Goal: Check status: Check status

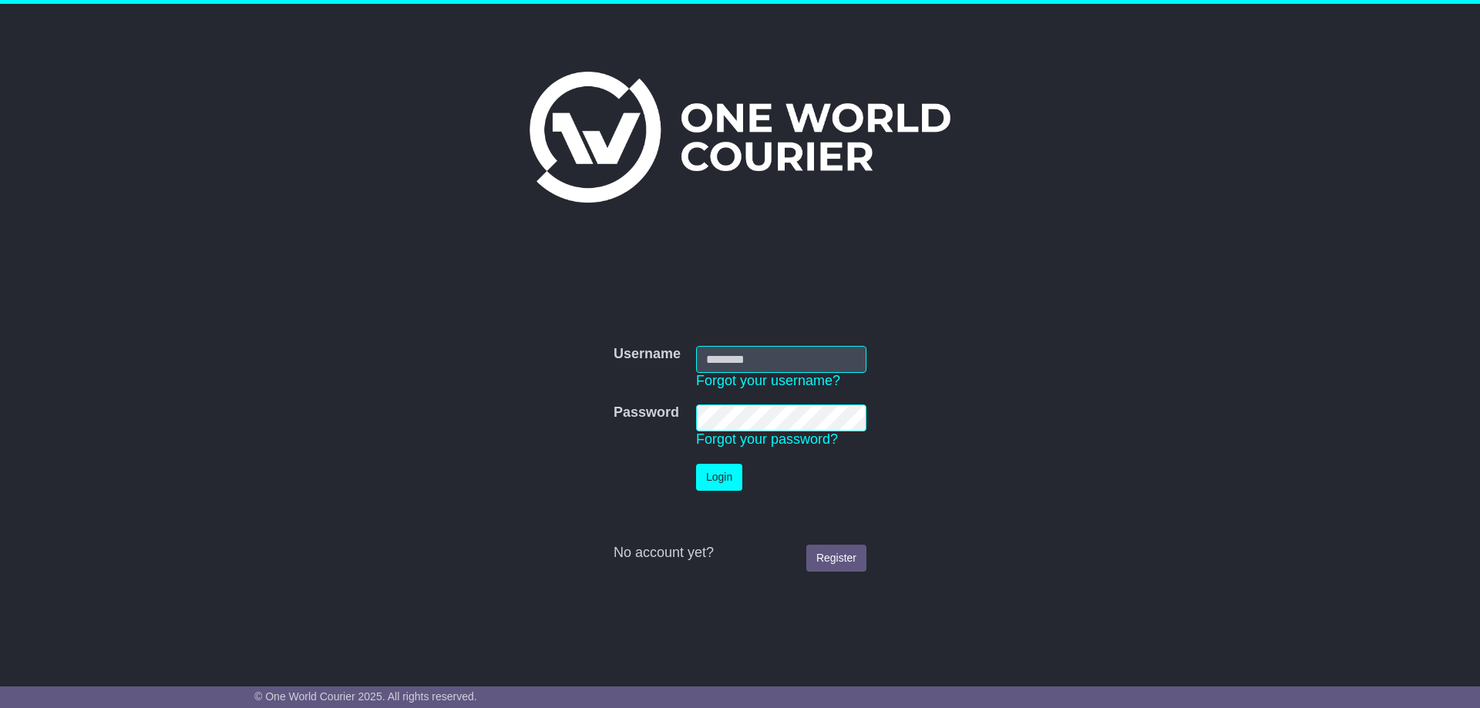
type input "**********"
click at [720, 480] on button "Login" at bounding box center [719, 477] width 46 height 27
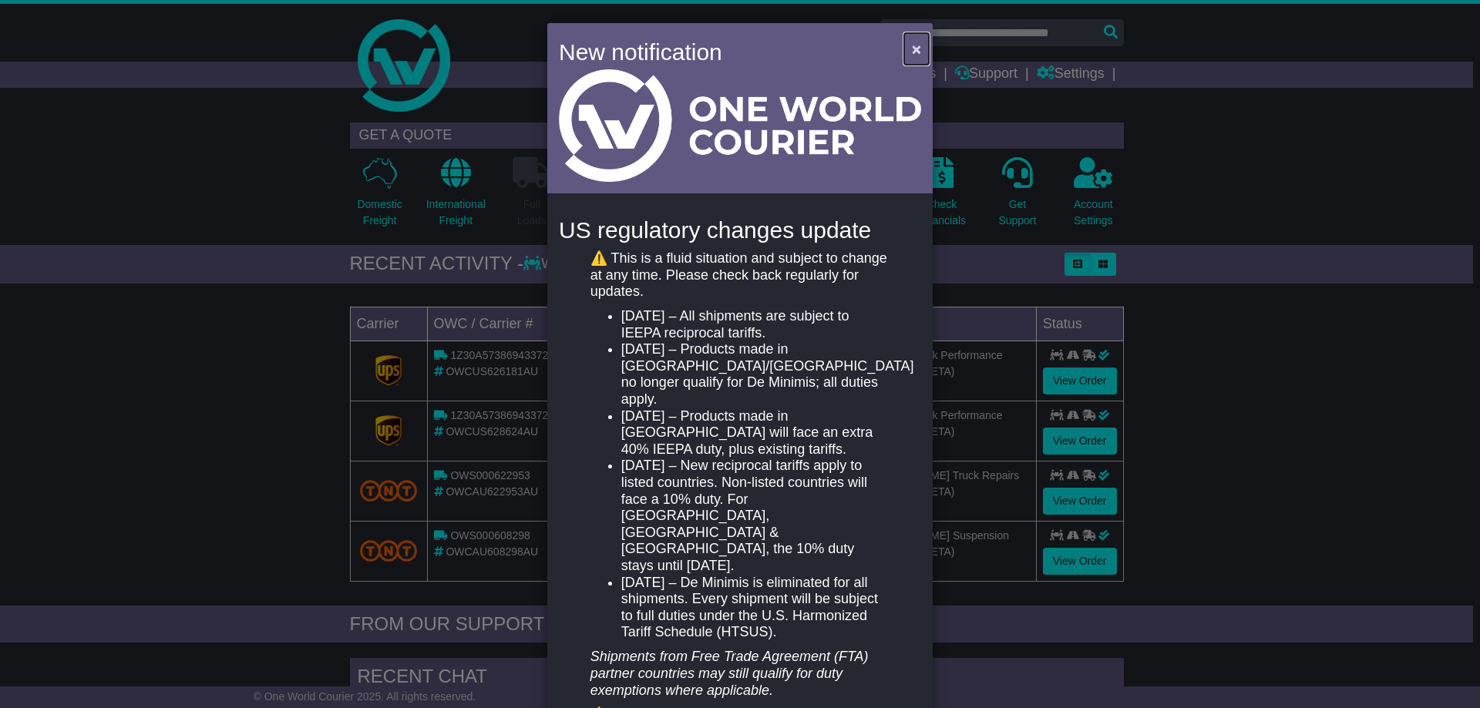
click at [912, 48] on span "×" at bounding box center [916, 49] width 9 height 18
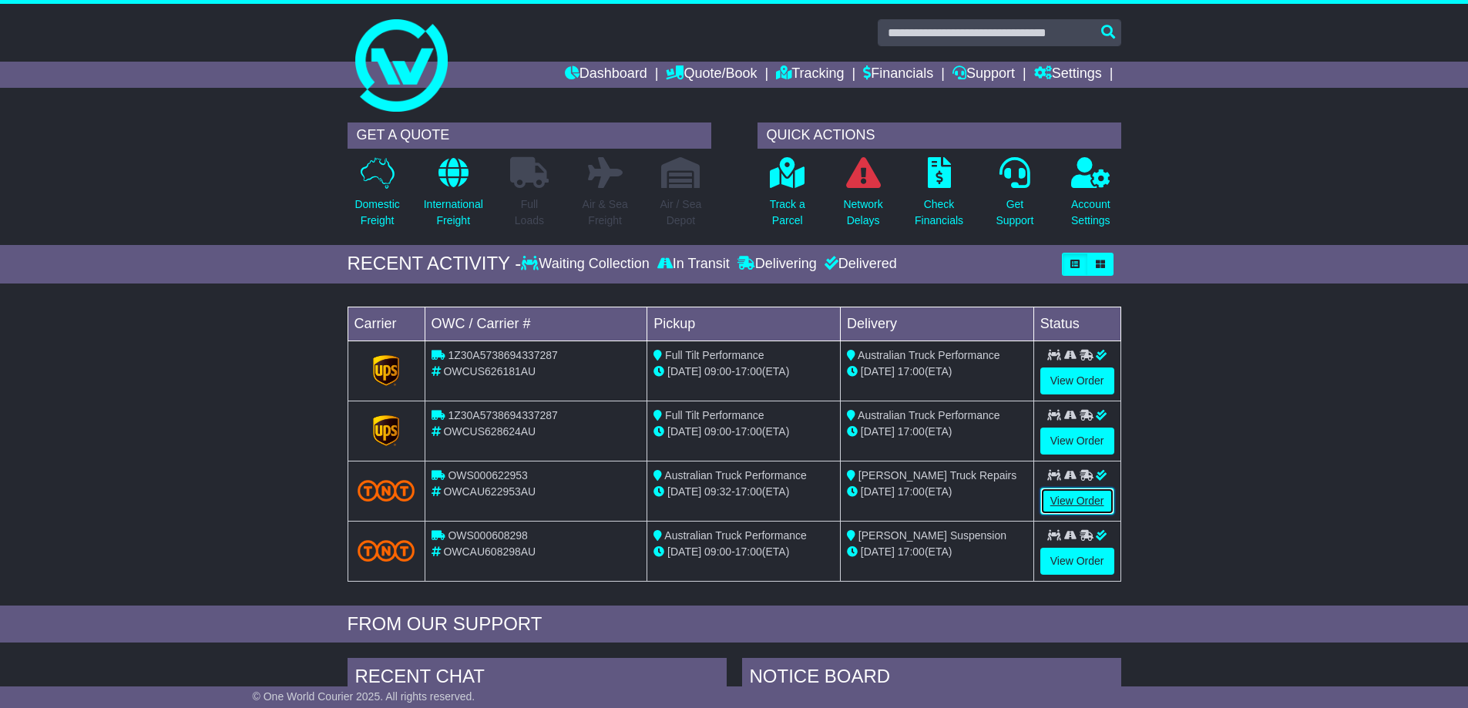
click at [1073, 503] on link "View Order" at bounding box center [1077, 501] width 74 height 27
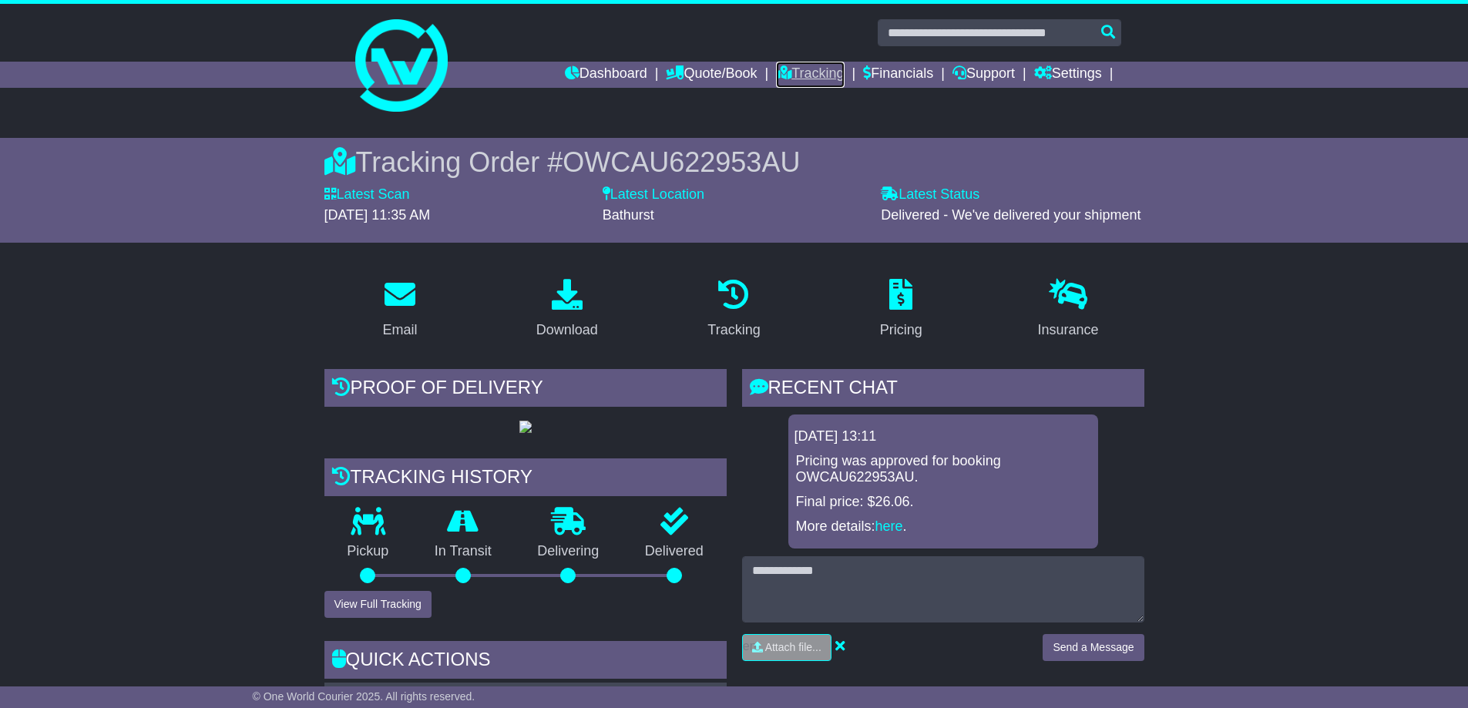
click at [802, 74] on link "Tracking" at bounding box center [810, 75] width 68 height 26
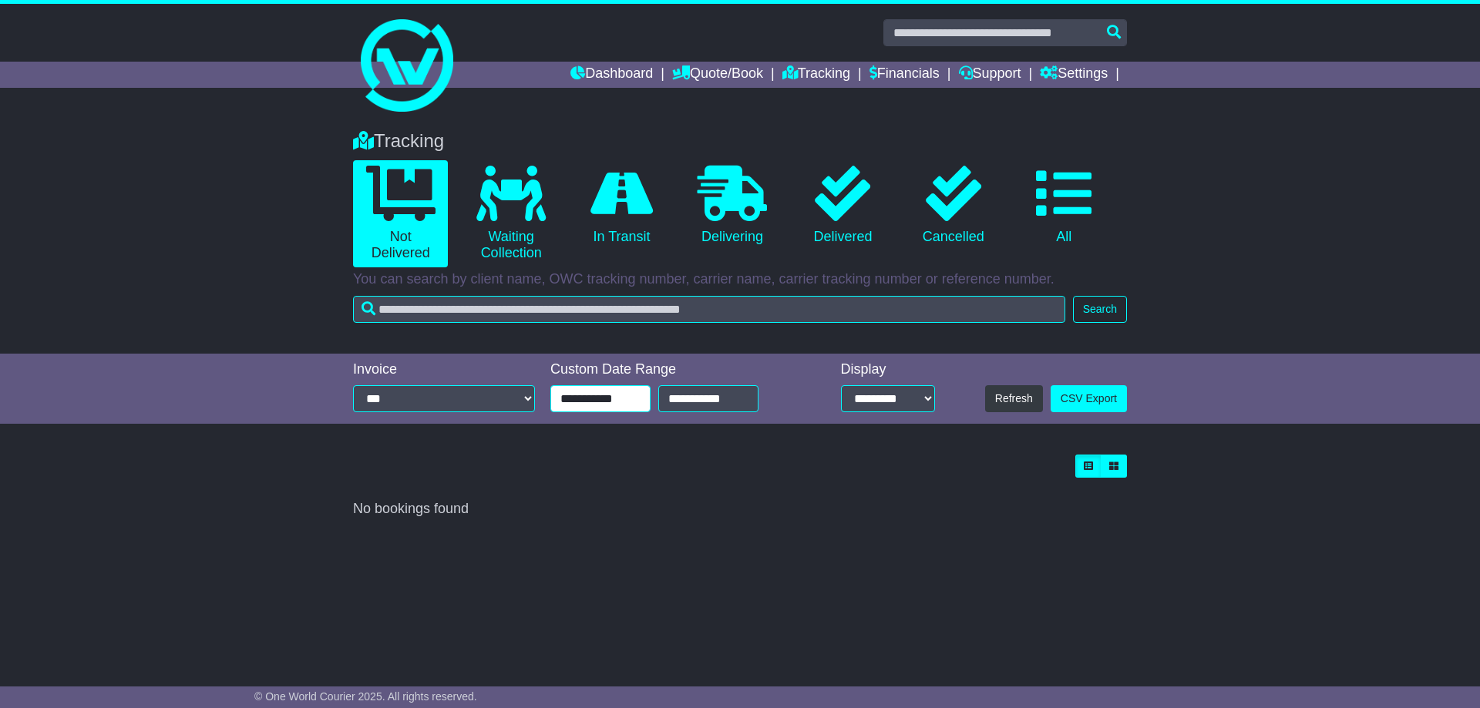
click at [573, 398] on input "**********" at bounding box center [600, 398] width 100 height 27
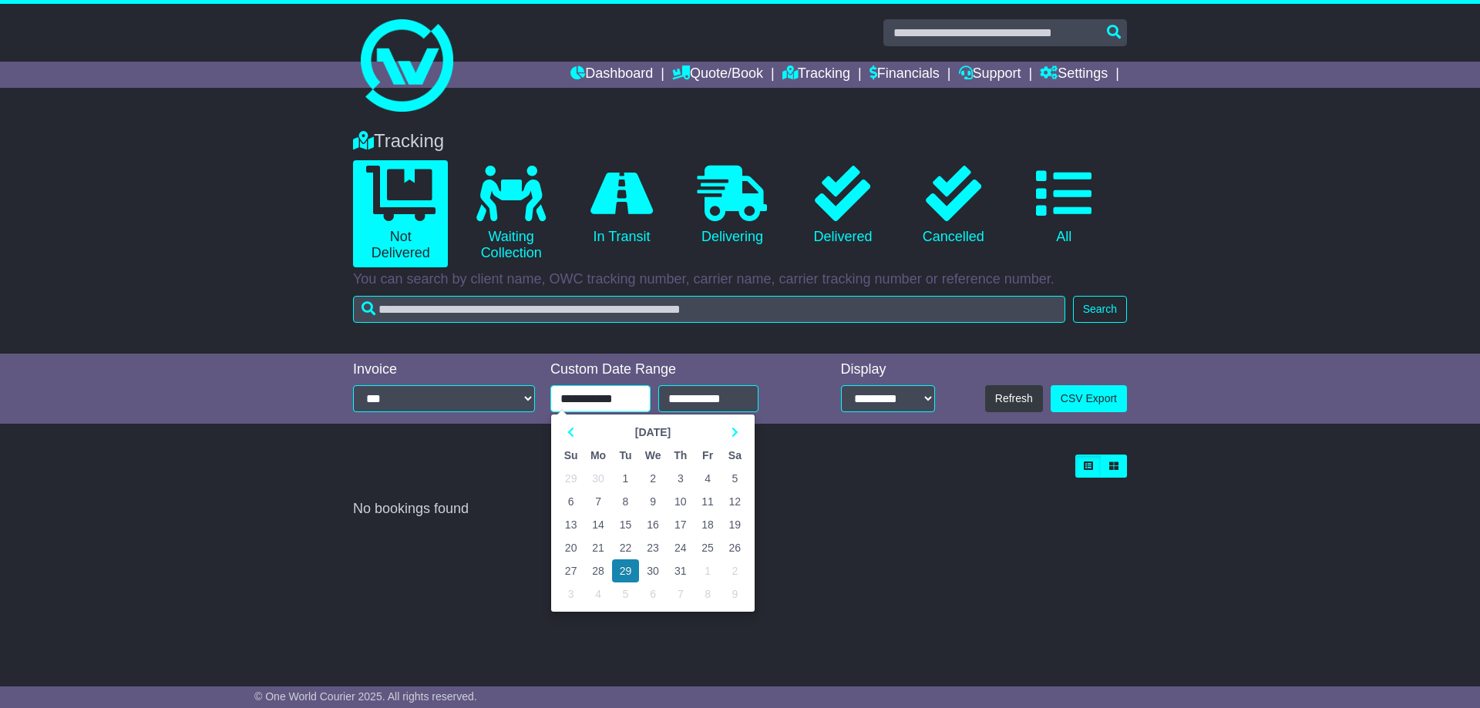
click at [623, 475] on td "1" at bounding box center [625, 478] width 27 height 23
type input "**********"
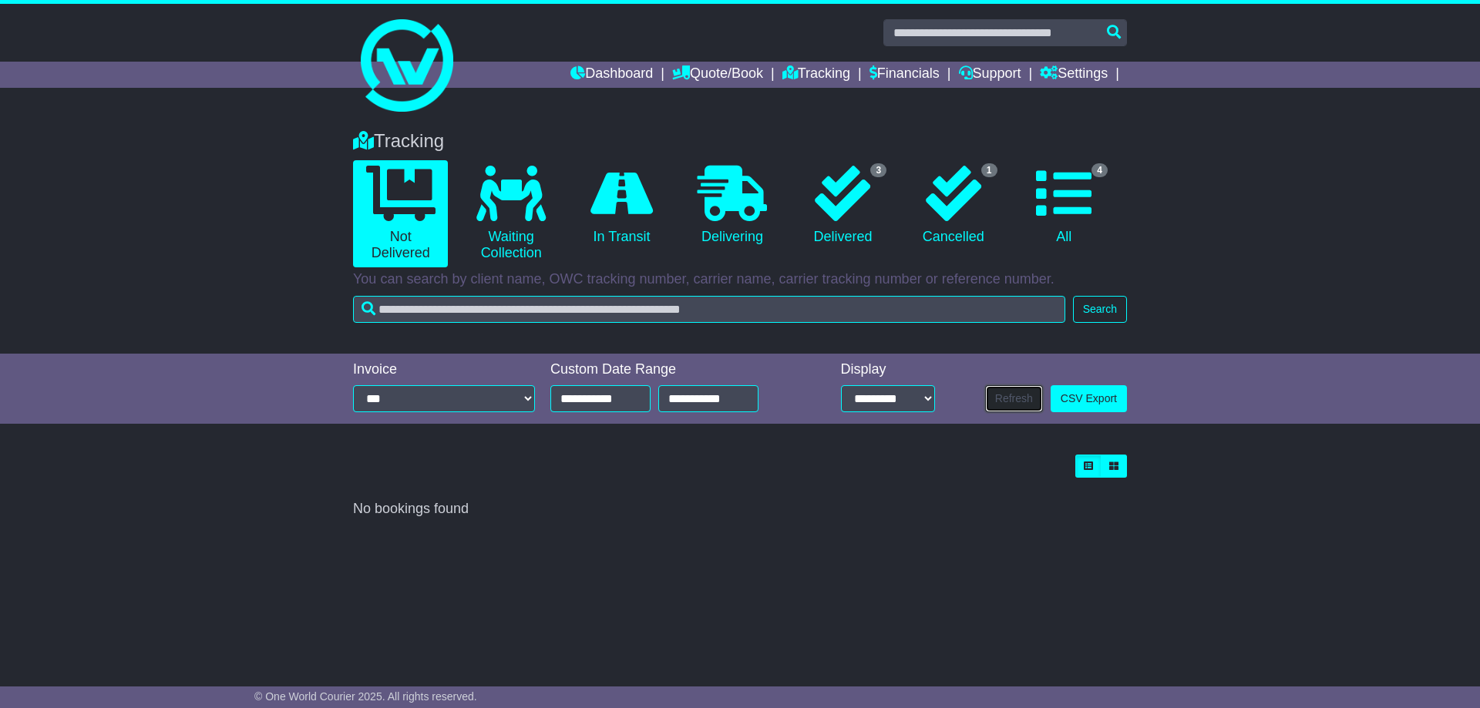
click at [1004, 397] on button "Refresh" at bounding box center [1014, 398] width 58 height 27
click at [526, 395] on select "**********" at bounding box center [444, 398] width 182 height 27
click at [615, 72] on link "Dashboard" at bounding box center [611, 75] width 82 height 26
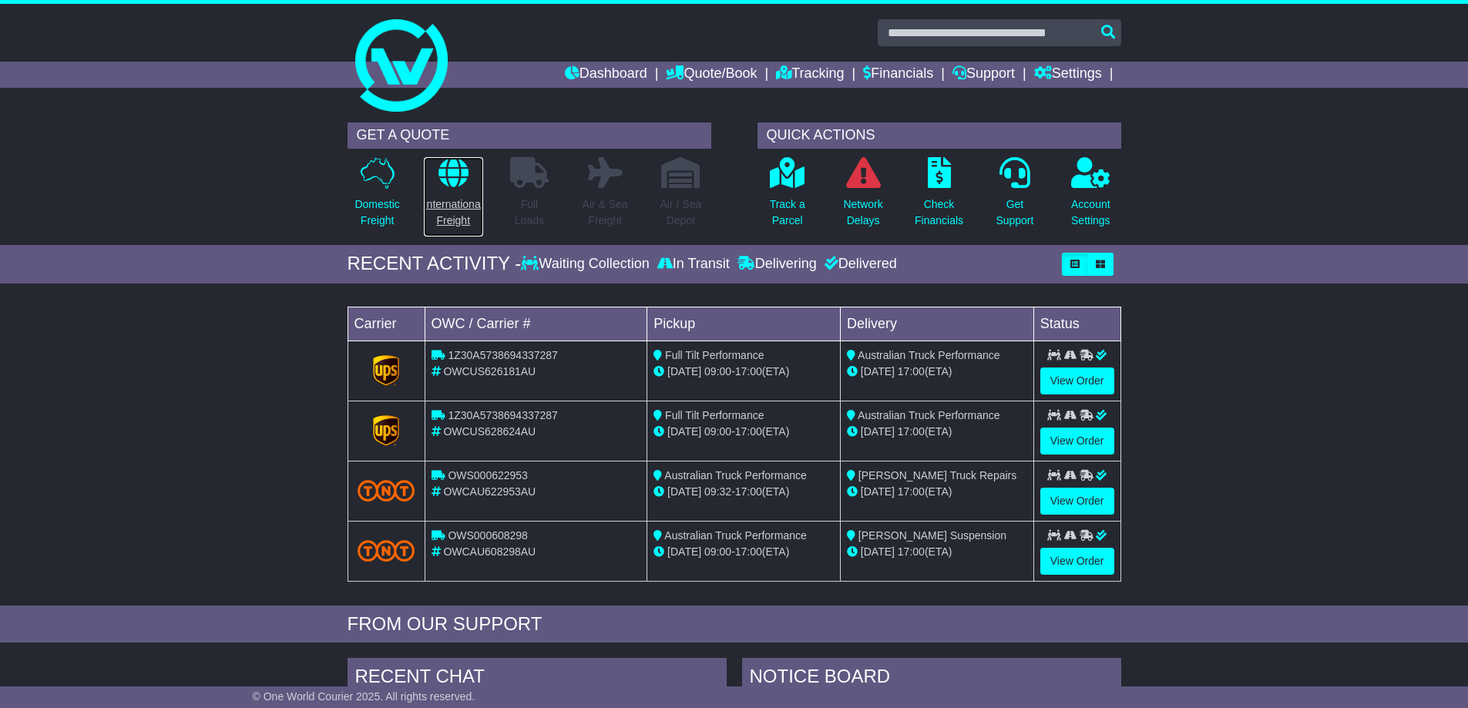
click at [455, 185] on icon at bounding box center [453, 172] width 30 height 31
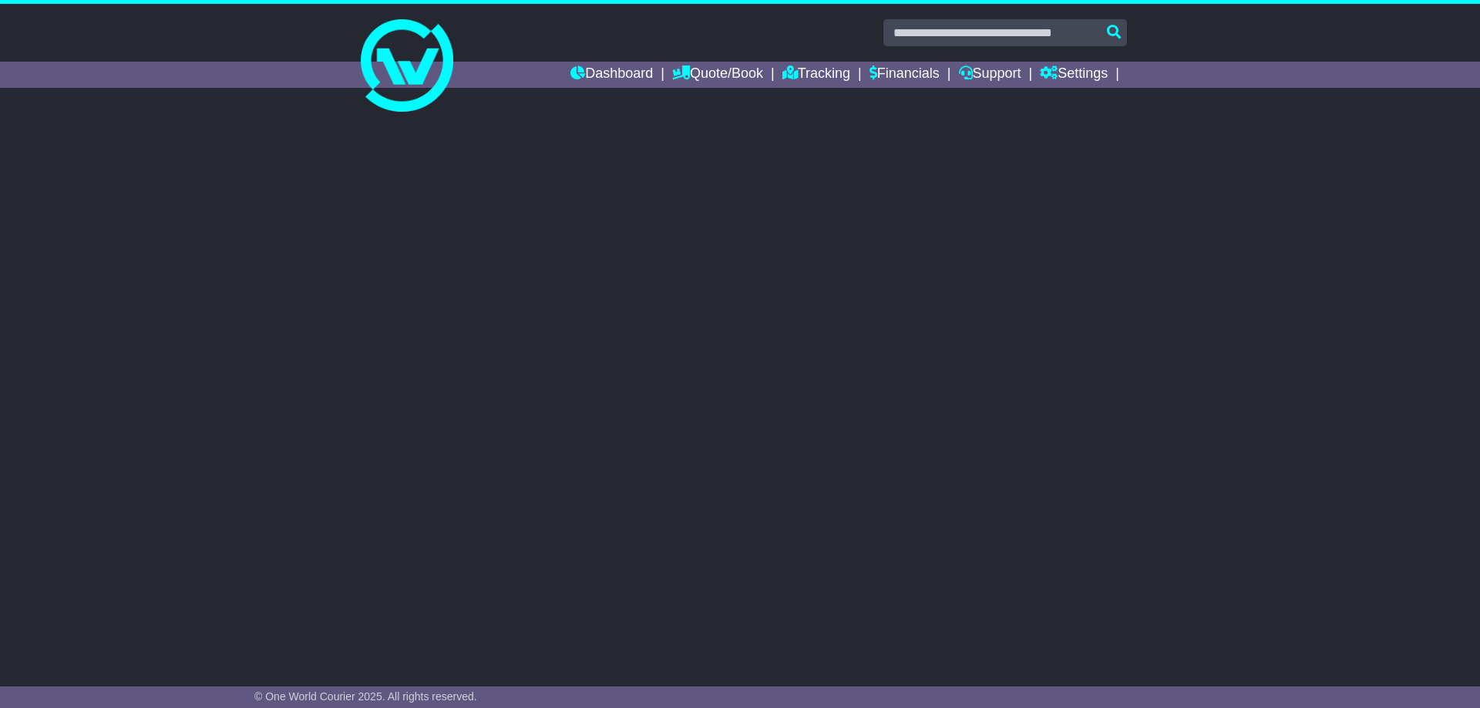
select select "**"
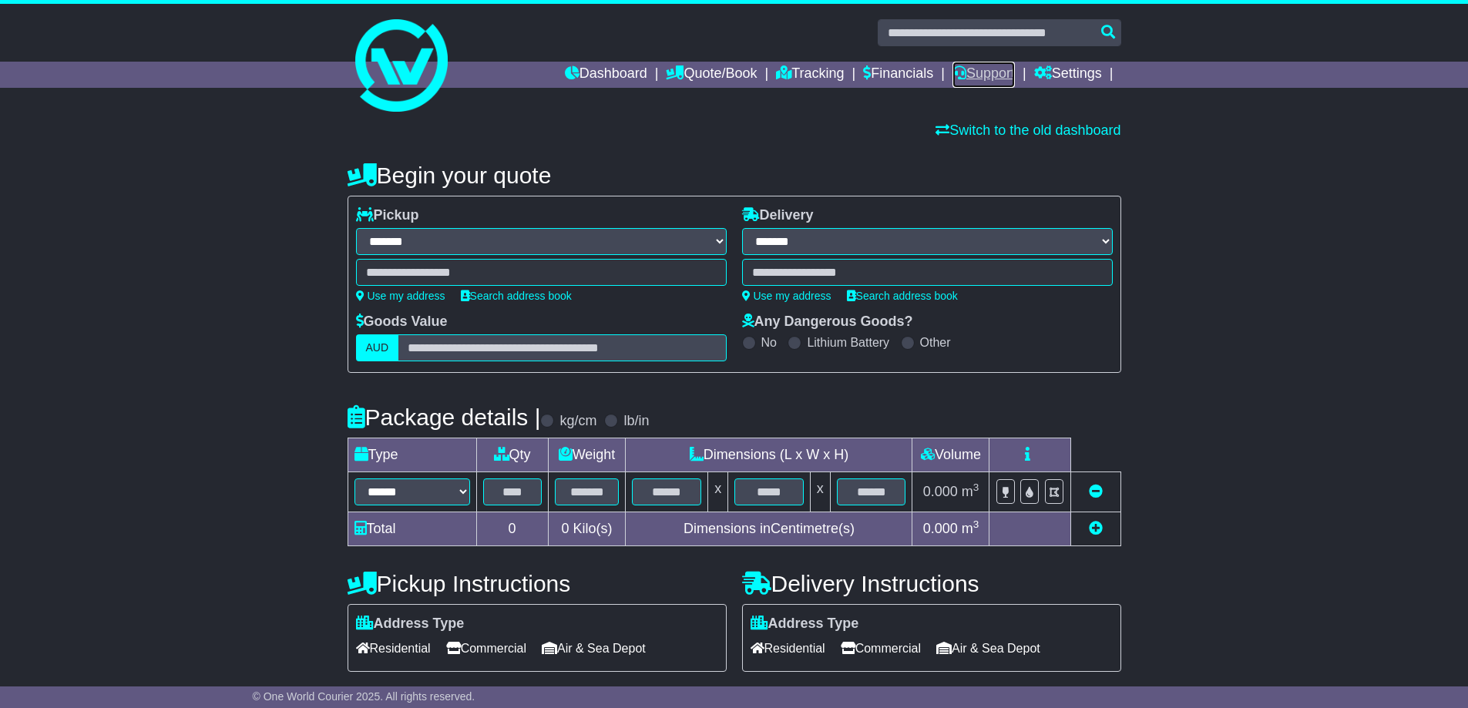
click at [979, 72] on link "Support" at bounding box center [983, 75] width 62 height 26
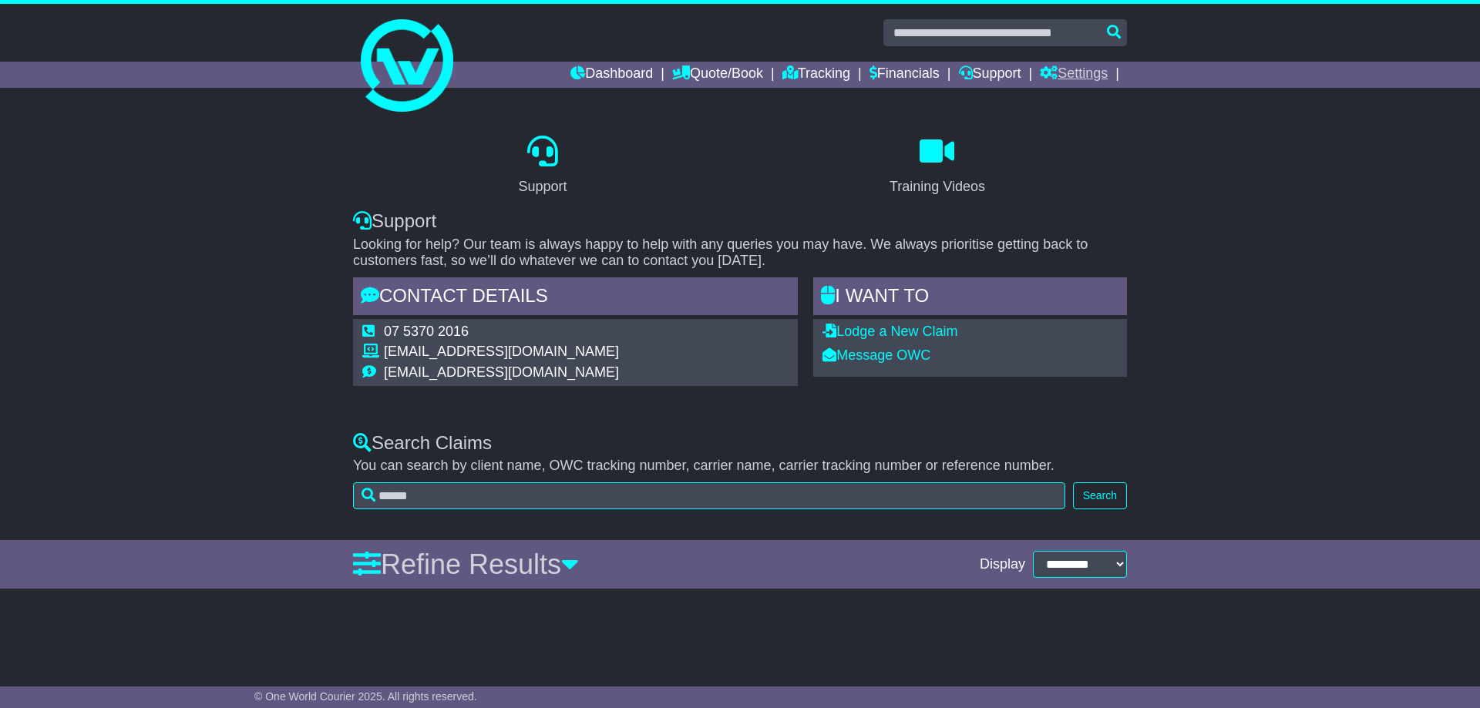
click at [1087, 70] on link "Settings" at bounding box center [1074, 75] width 68 height 26
click at [822, 69] on link "Tracking" at bounding box center [816, 75] width 68 height 26
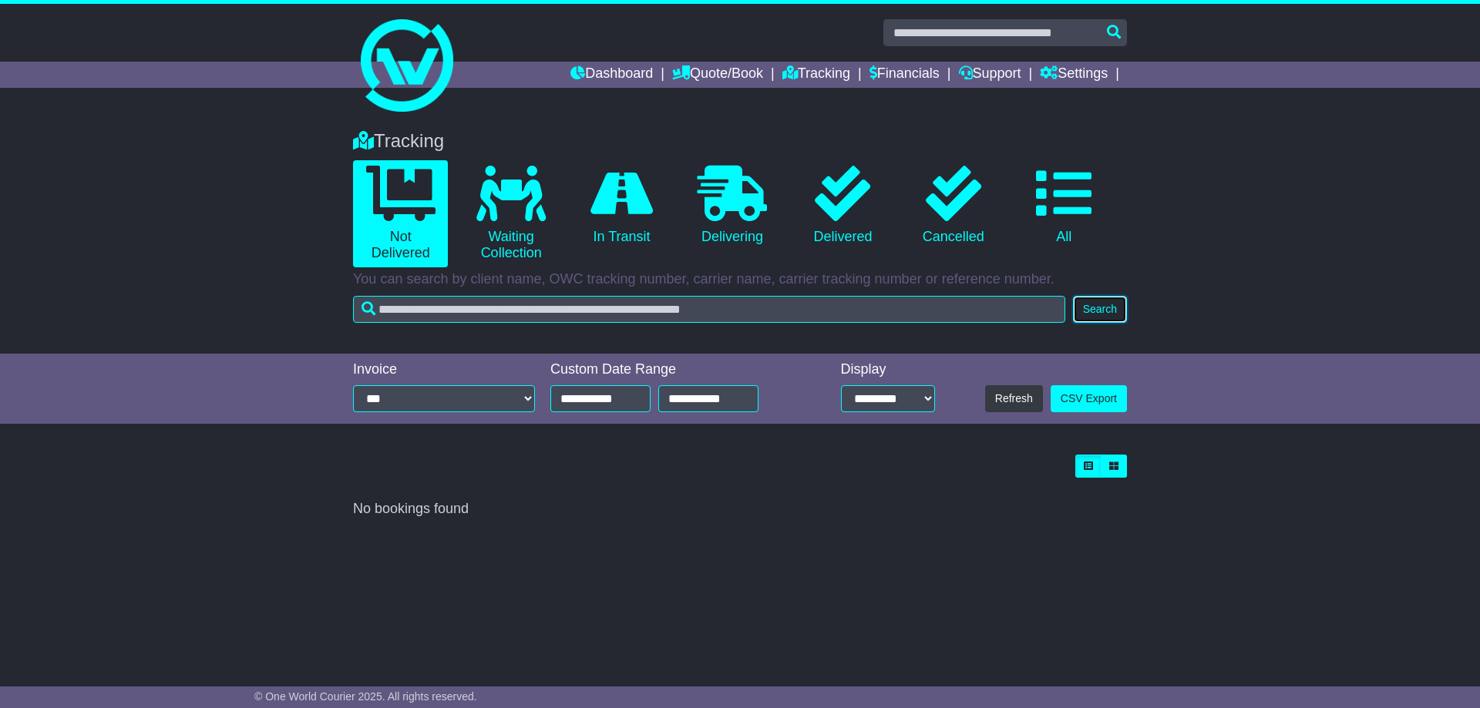
click at [1098, 307] on button "Search" at bounding box center [1100, 309] width 54 height 27
click at [524, 395] on select "**********" at bounding box center [444, 398] width 182 height 27
click at [925, 397] on select "**********" at bounding box center [888, 398] width 94 height 27
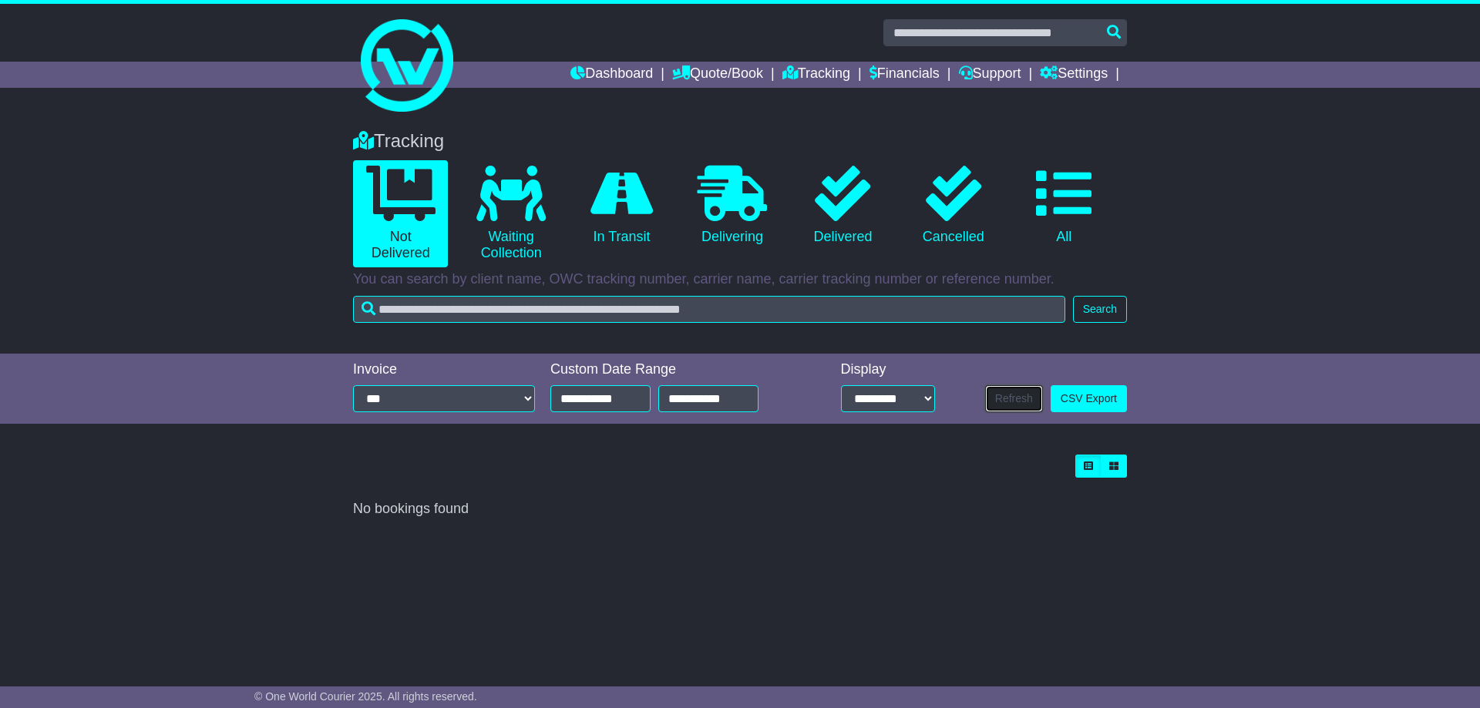
click at [1013, 396] on button "Refresh" at bounding box center [1014, 398] width 58 height 27
click at [1054, 195] on icon at bounding box center [1063, 193] width 55 height 55
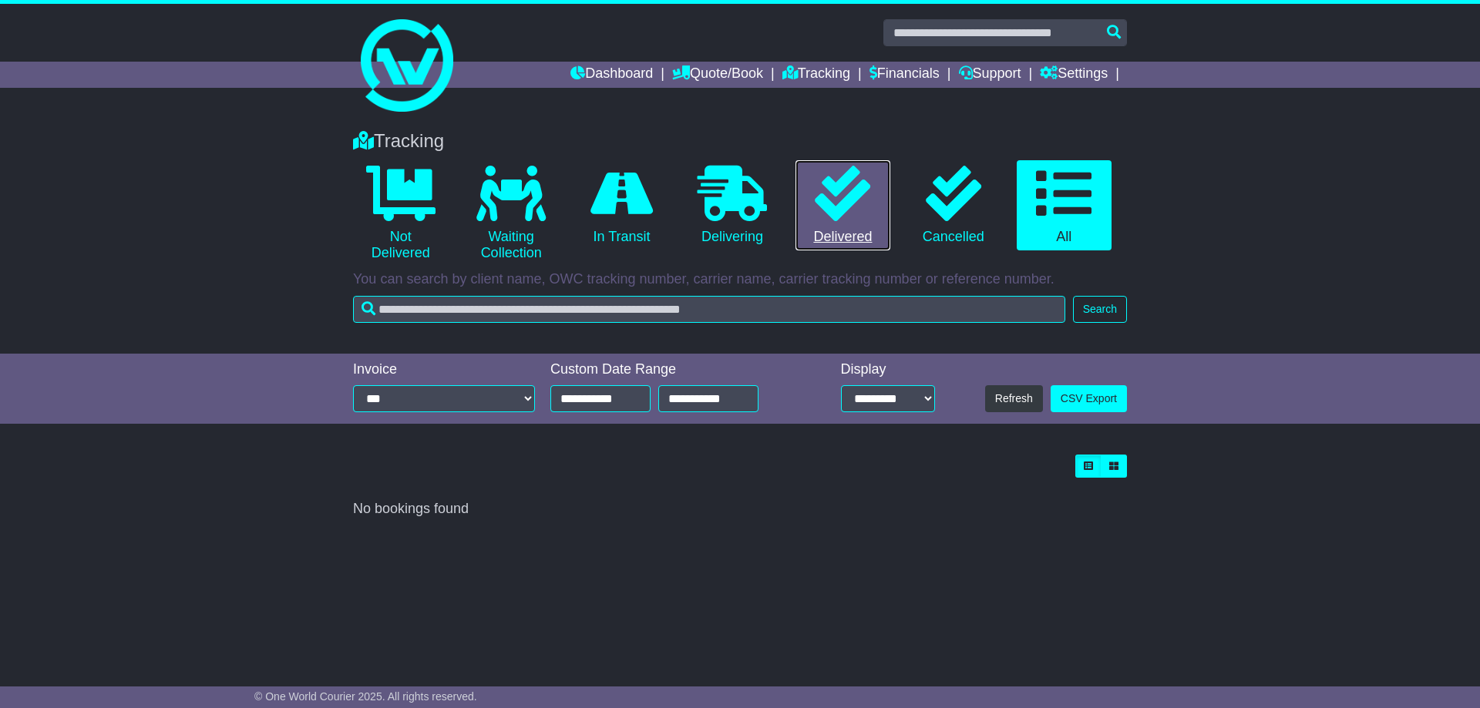
click at [836, 203] on icon at bounding box center [842, 193] width 55 height 55
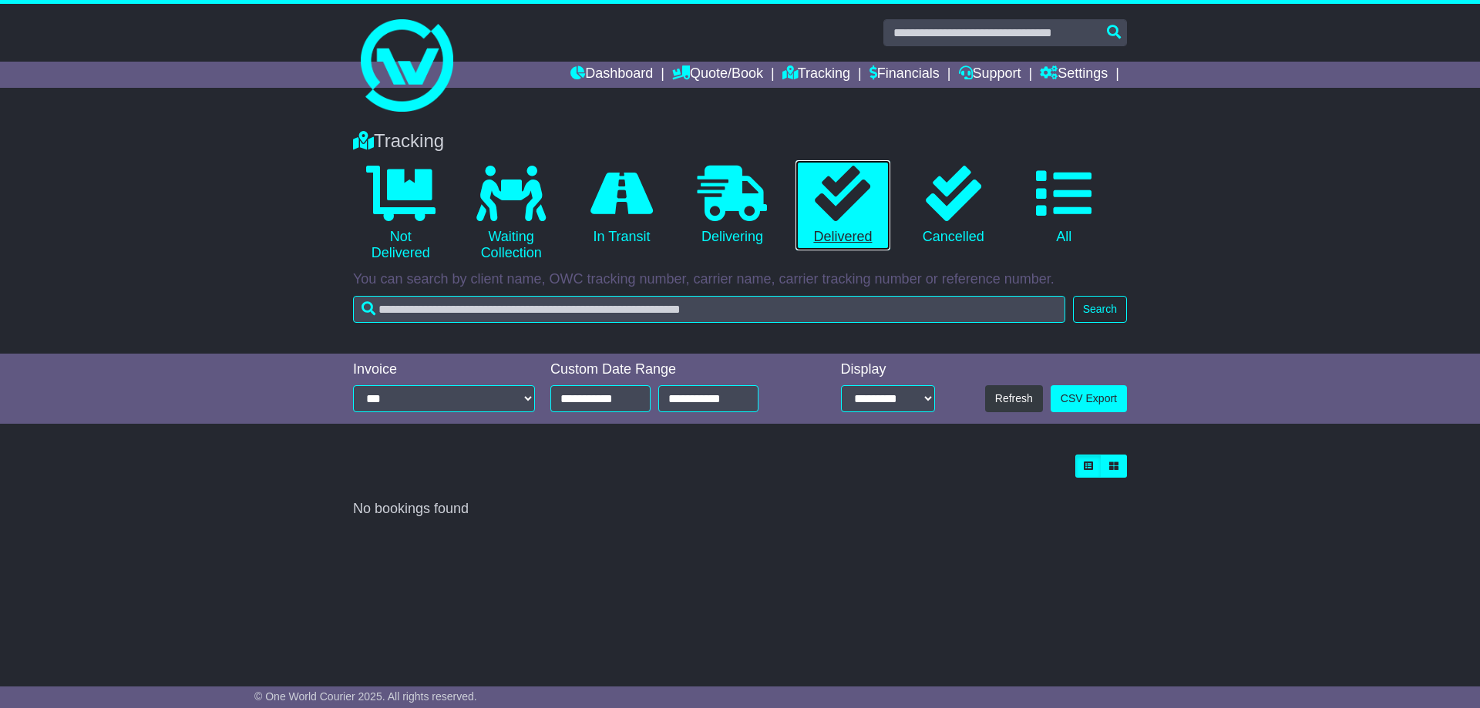
click at [836, 203] on icon at bounding box center [842, 193] width 55 height 55
click at [1089, 465] on icon "button" at bounding box center [1087, 466] width 9 height 9
click at [1110, 465] on icon "button" at bounding box center [1113, 466] width 9 height 9
click at [1084, 465] on icon "button" at bounding box center [1087, 466] width 9 height 9
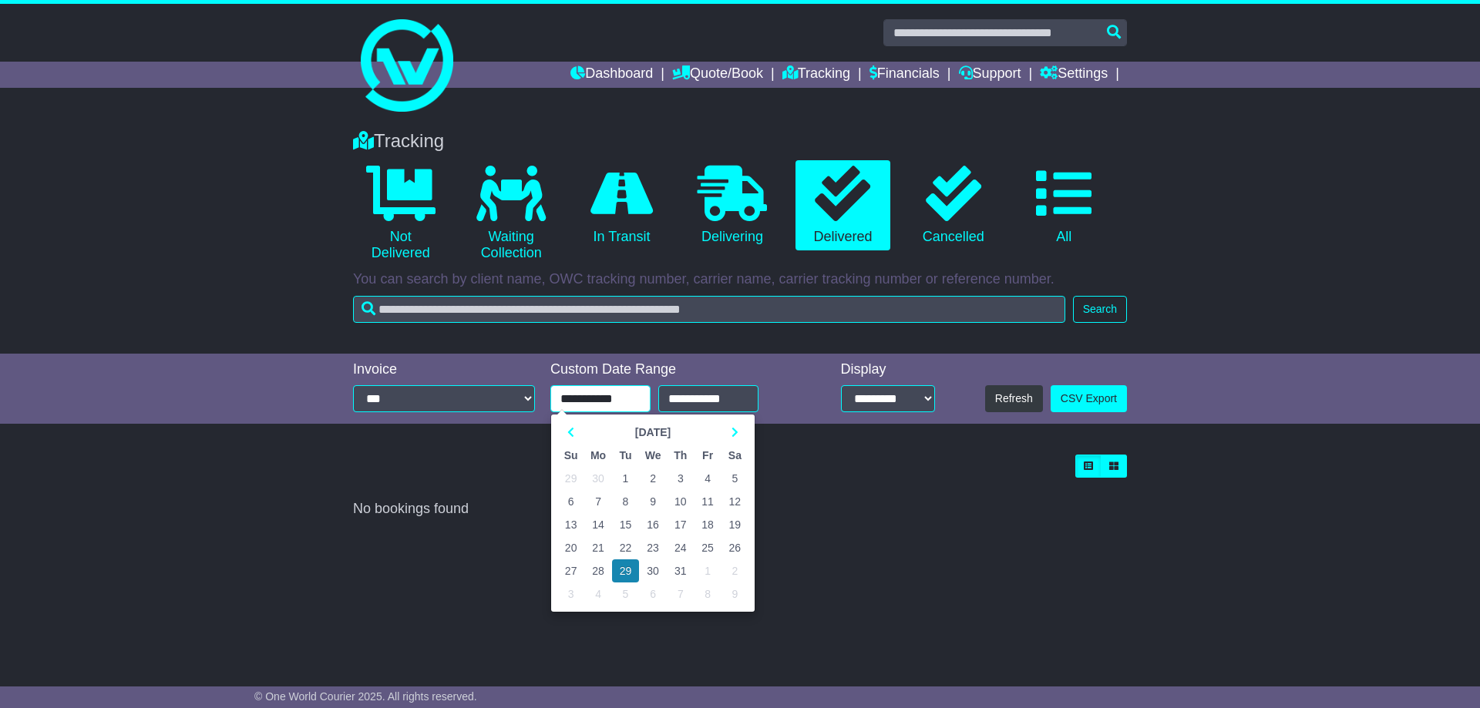
click at [583, 401] on input "**********" at bounding box center [600, 398] width 100 height 27
click at [570, 433] on icon at bounding box center [570, 432] width 7 height 11
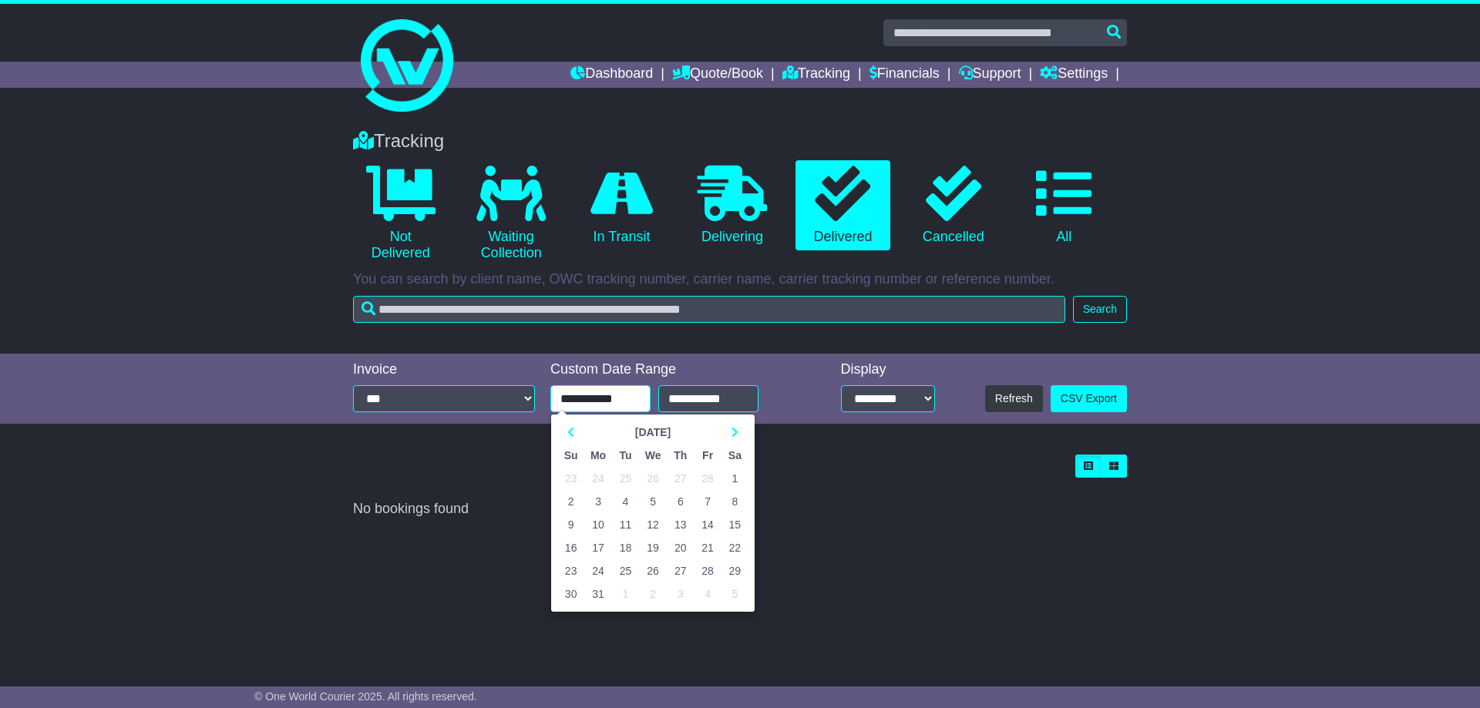
click at [735, 474] on td "1" at bounding box center [734, 478] width 27 height 23
type input "**********"
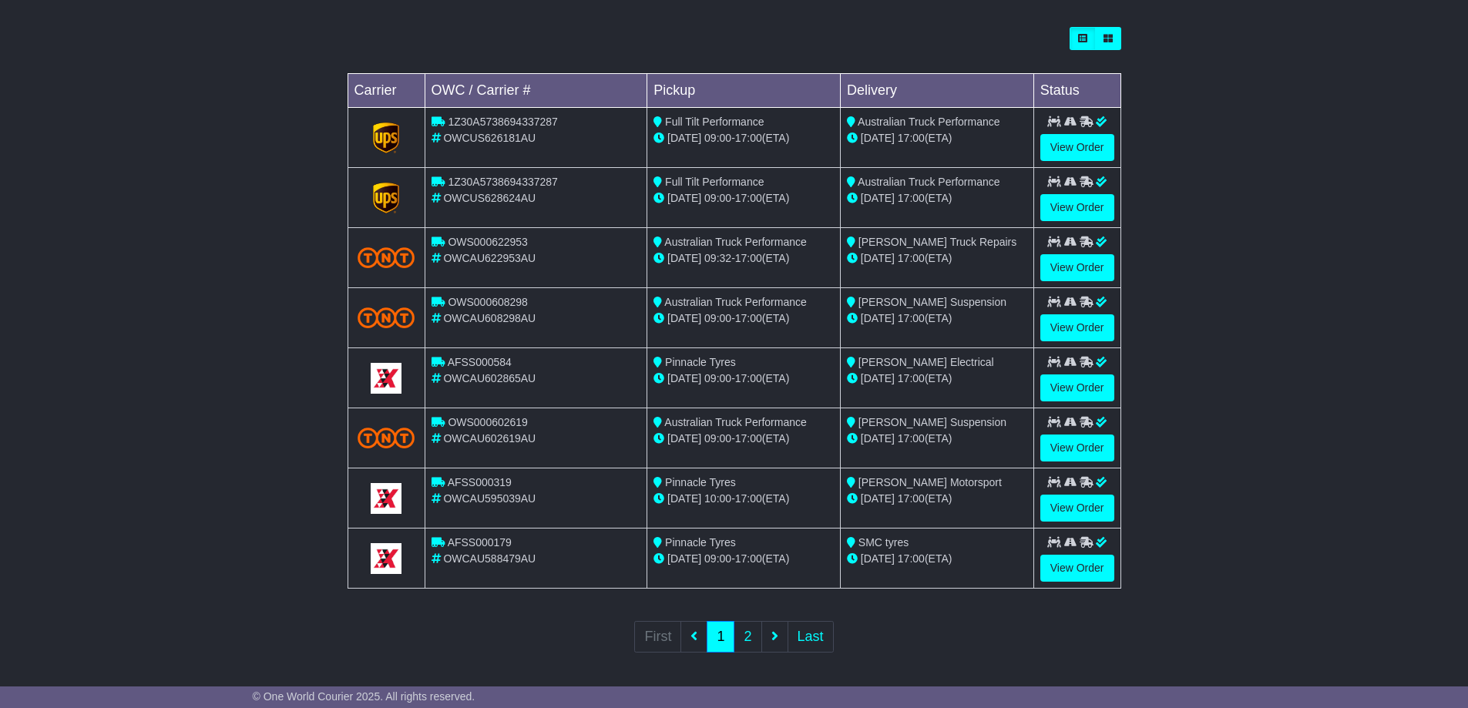
scroll to position [432, 0]
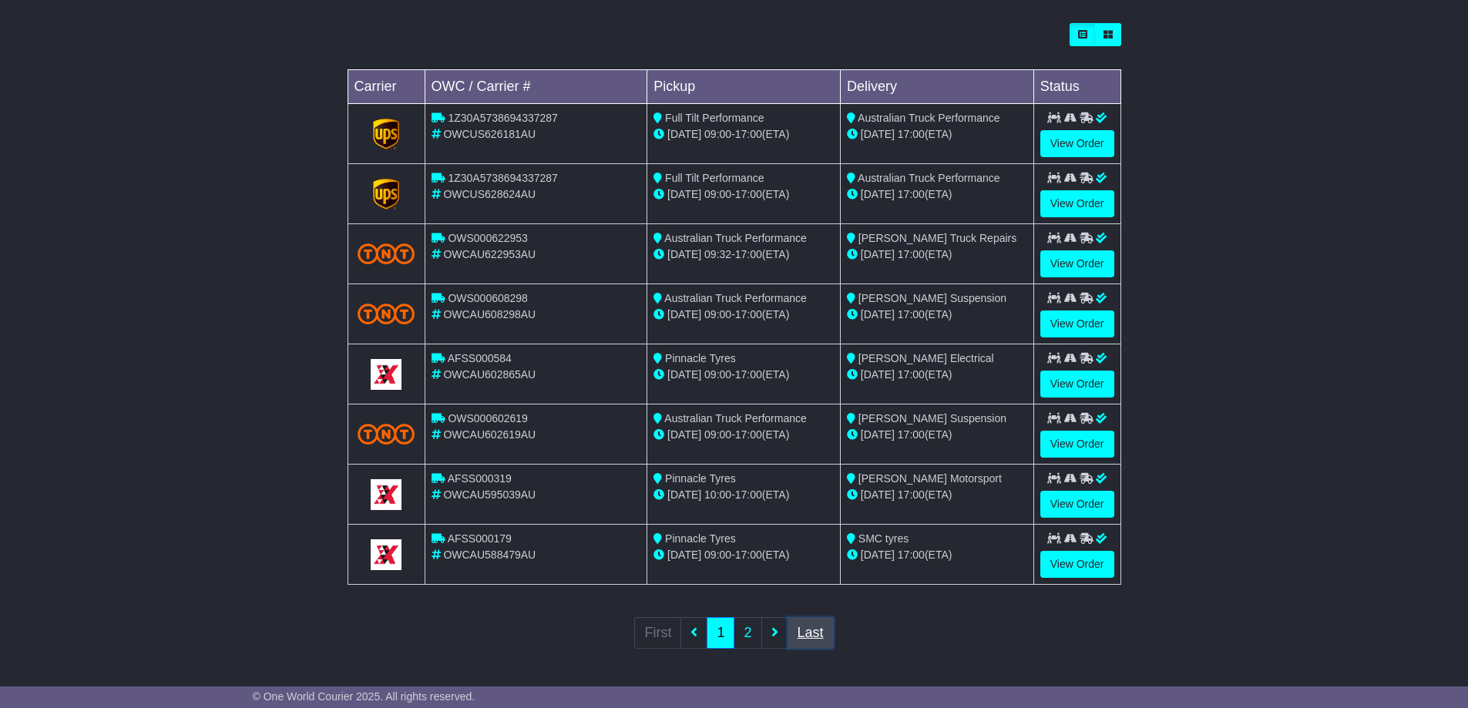
click at [812, 633] on link "Last" at bounding box center [811, 633] width 46 height 32
click at [1078, 324] on link "View Order" at bounding box center [1077, 324] width 74 height 27
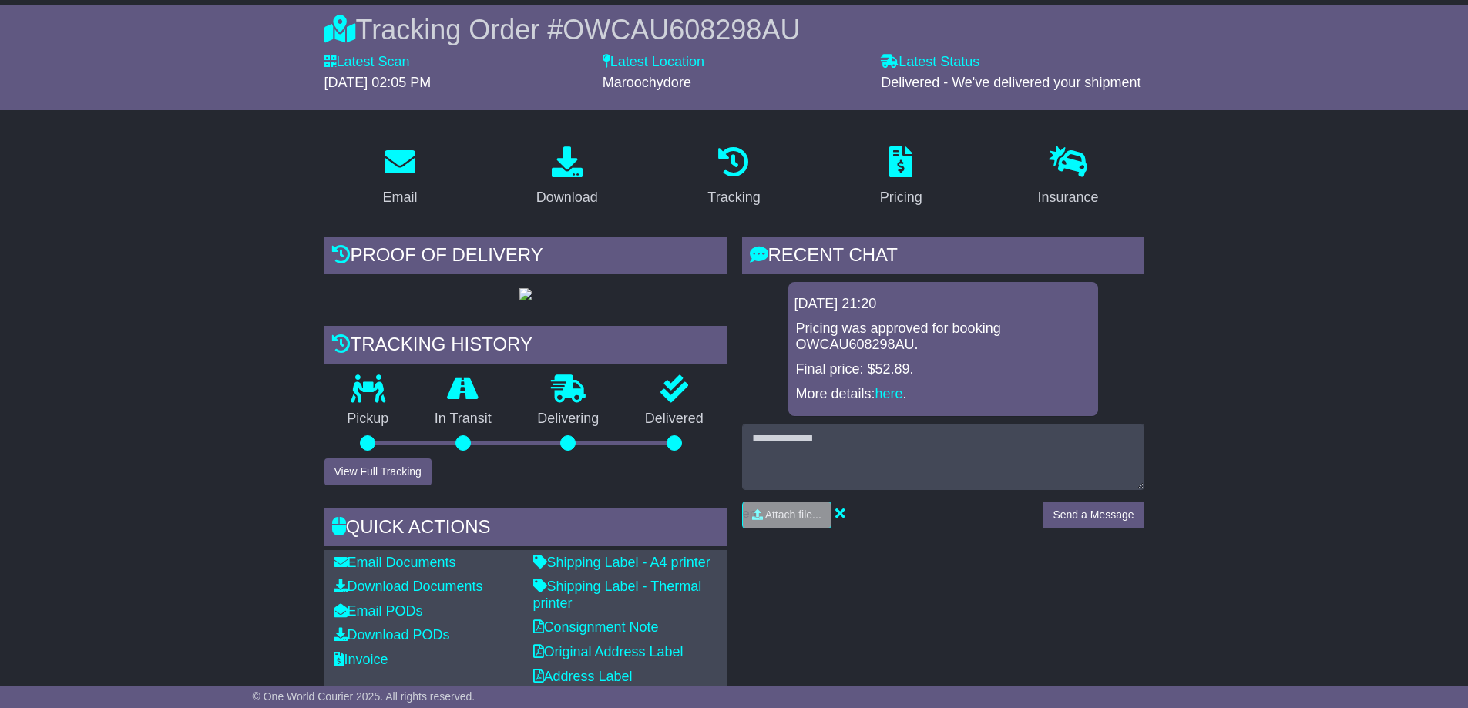
scroll to position [77, 0]
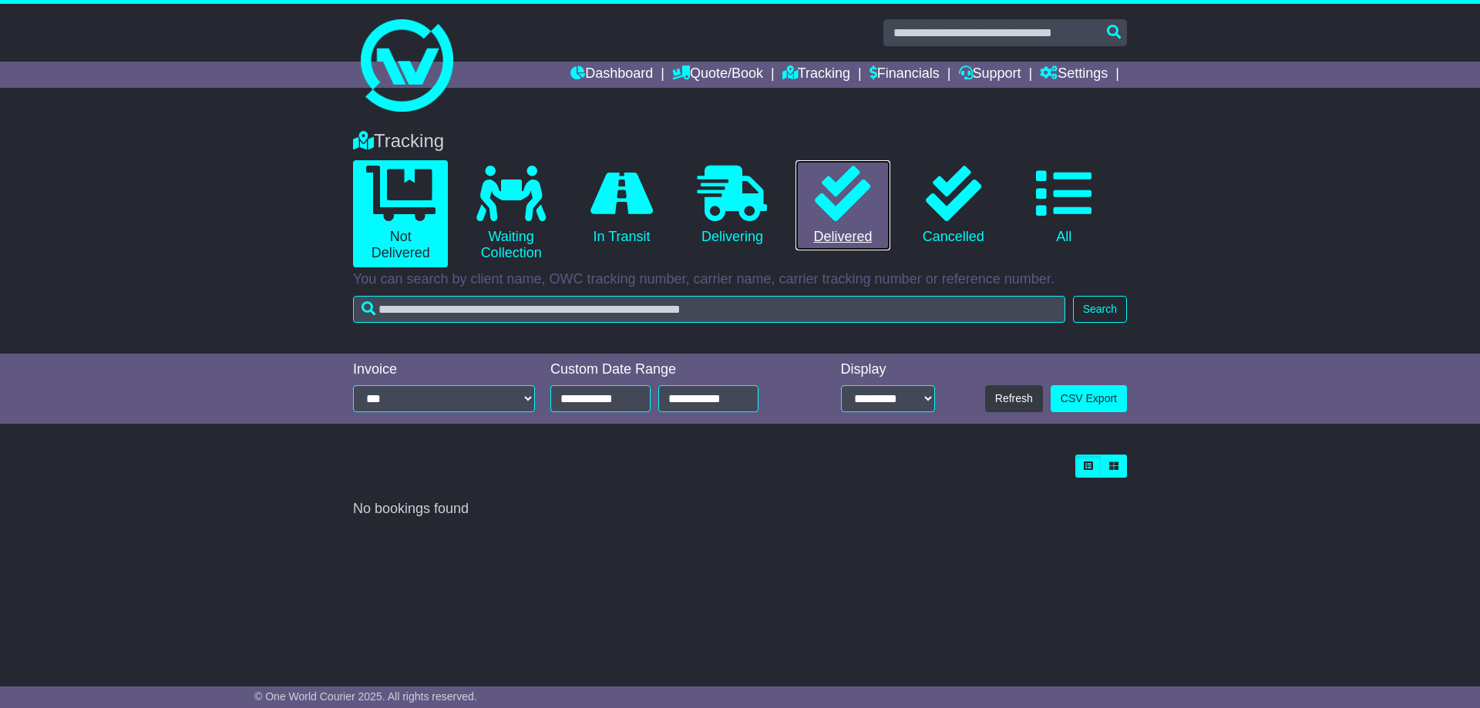
click at [847, 210] on icon at bounding box center [842, 193] width 55 height 55
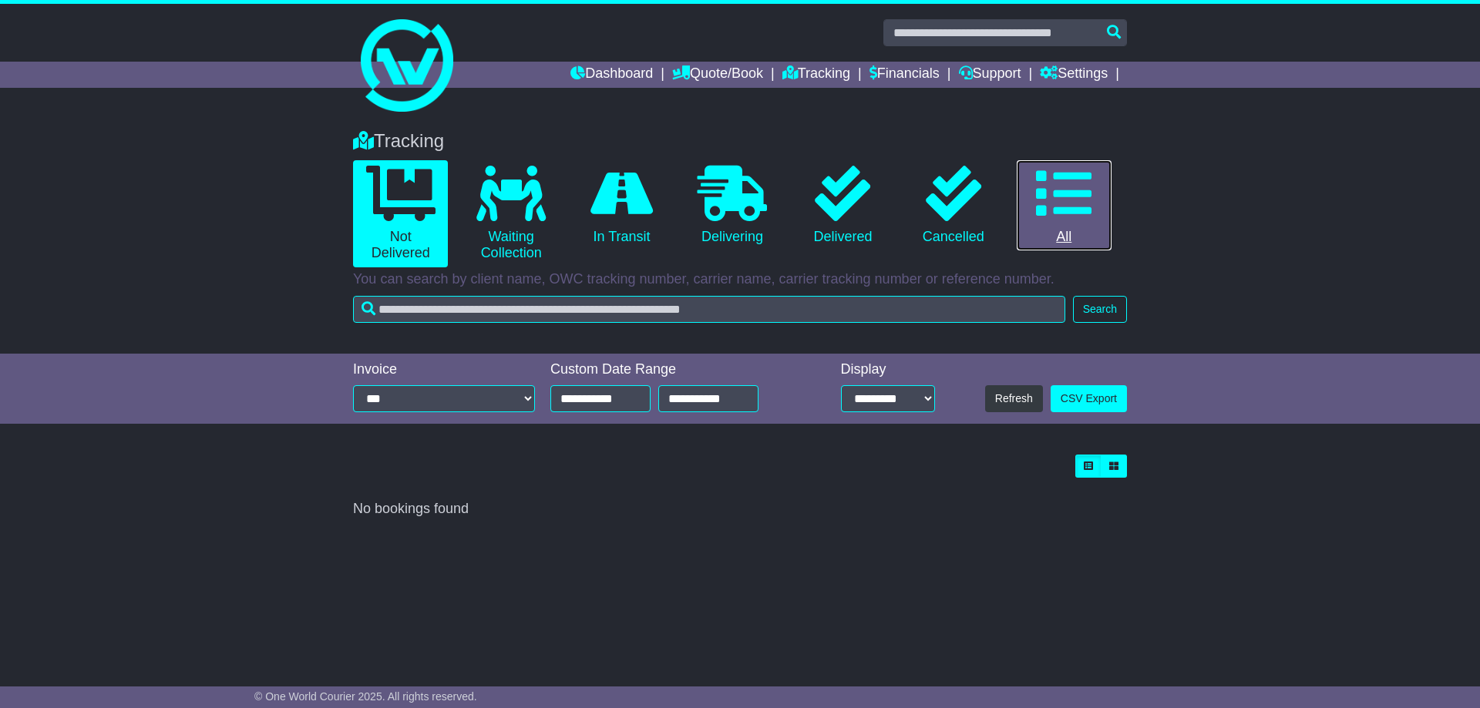
click at [1065, 203] on icon at bounding box center [1063, 193] width 55 height 55
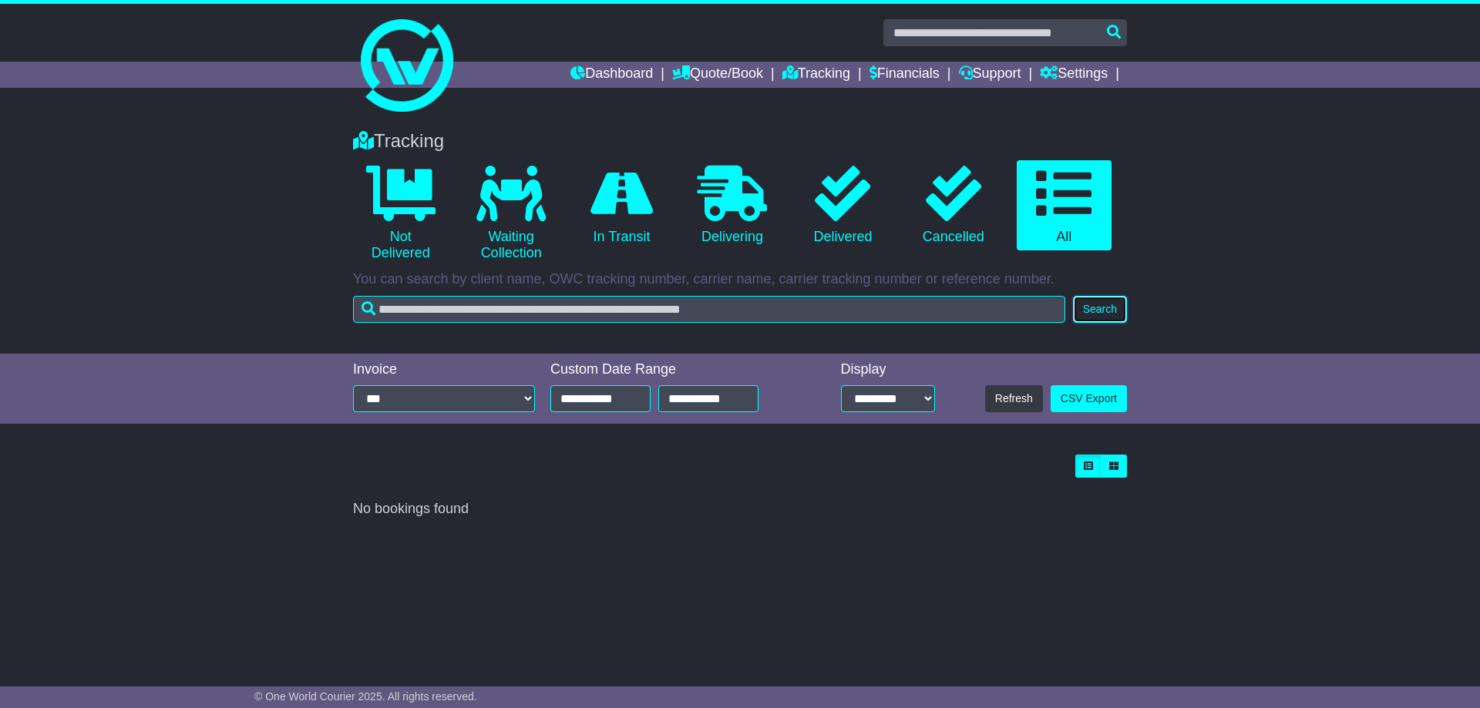
click at [1096, 309] on button "Search" at bounding box center [1100, 309] width 54 height 27
click at [1008, 401] on button "Refresh" at bounding box center [1014, 398] width 58 height 27
click at [609, 66] on link "Dashboard" at bounding box center [611, 75] width 82 height 26
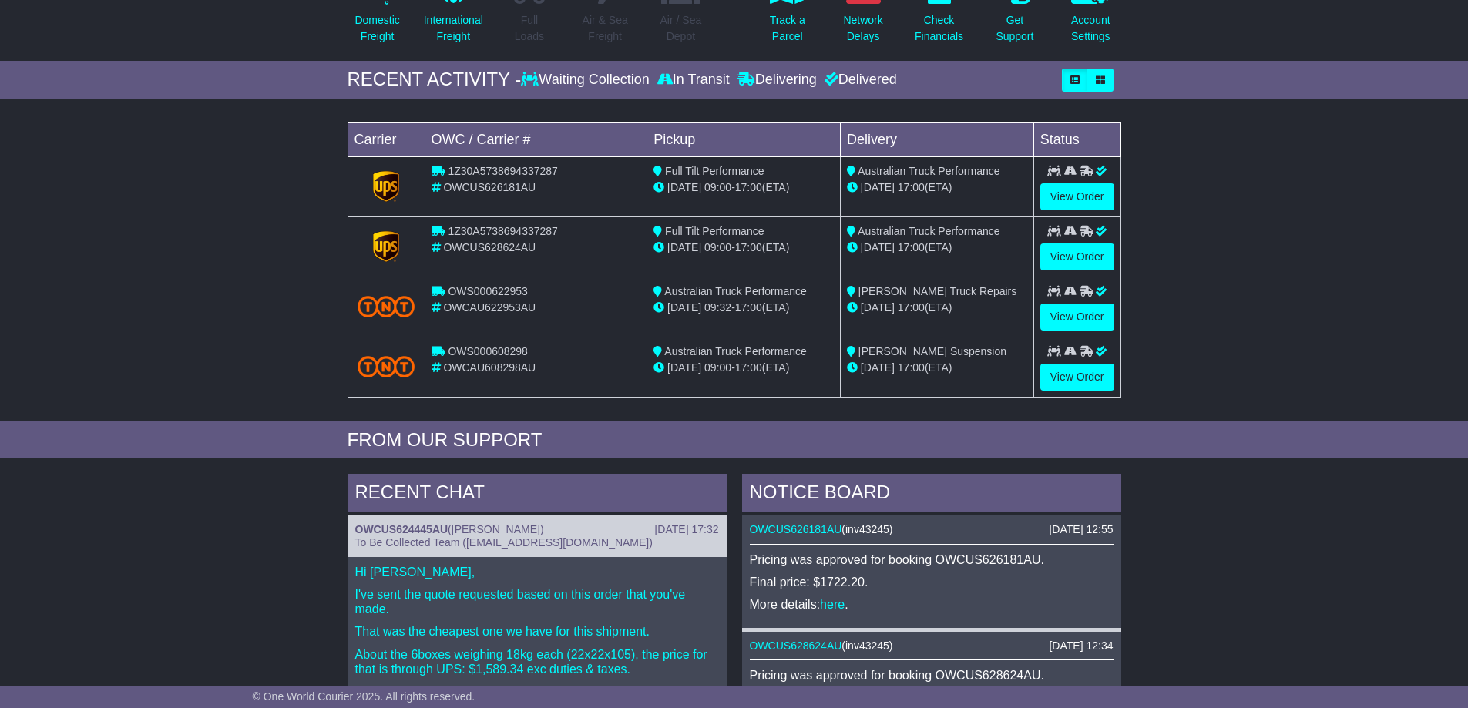
scroll to position [231, 0]
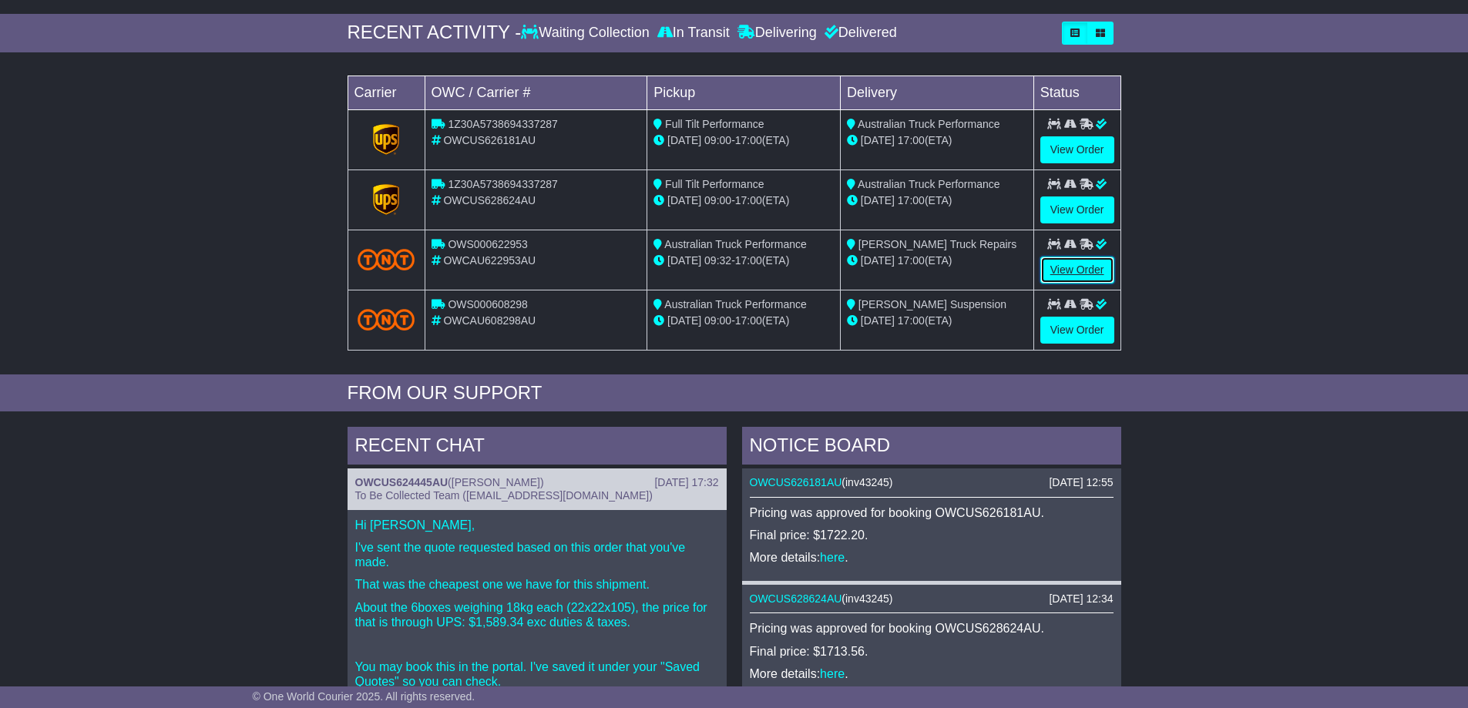
click at [1088, 268] on link "View Order" at bounding box center [1077, 270] width 74 height 27
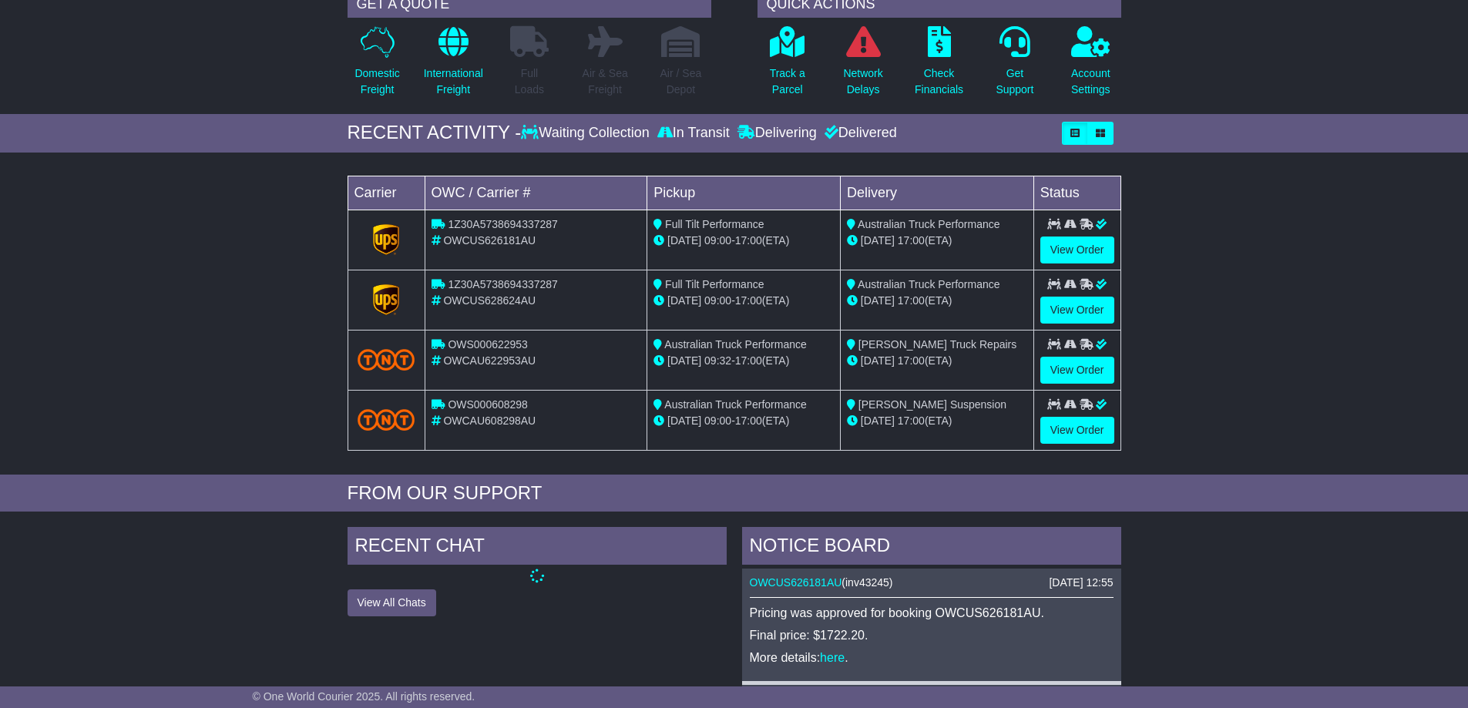
scroll to position [231, 0]
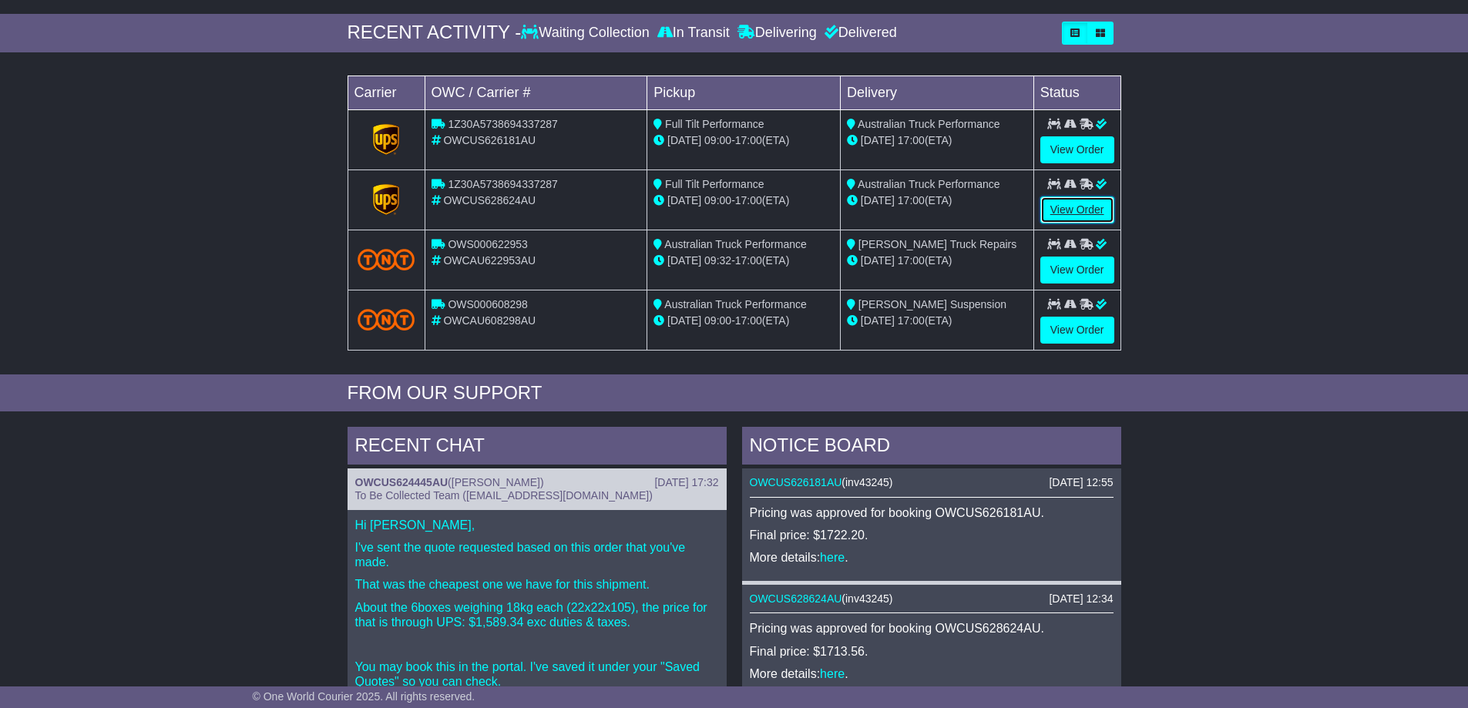
click at [1076, 207] on link "View Order" at bounding box center [1077, 210] width 74 height 27
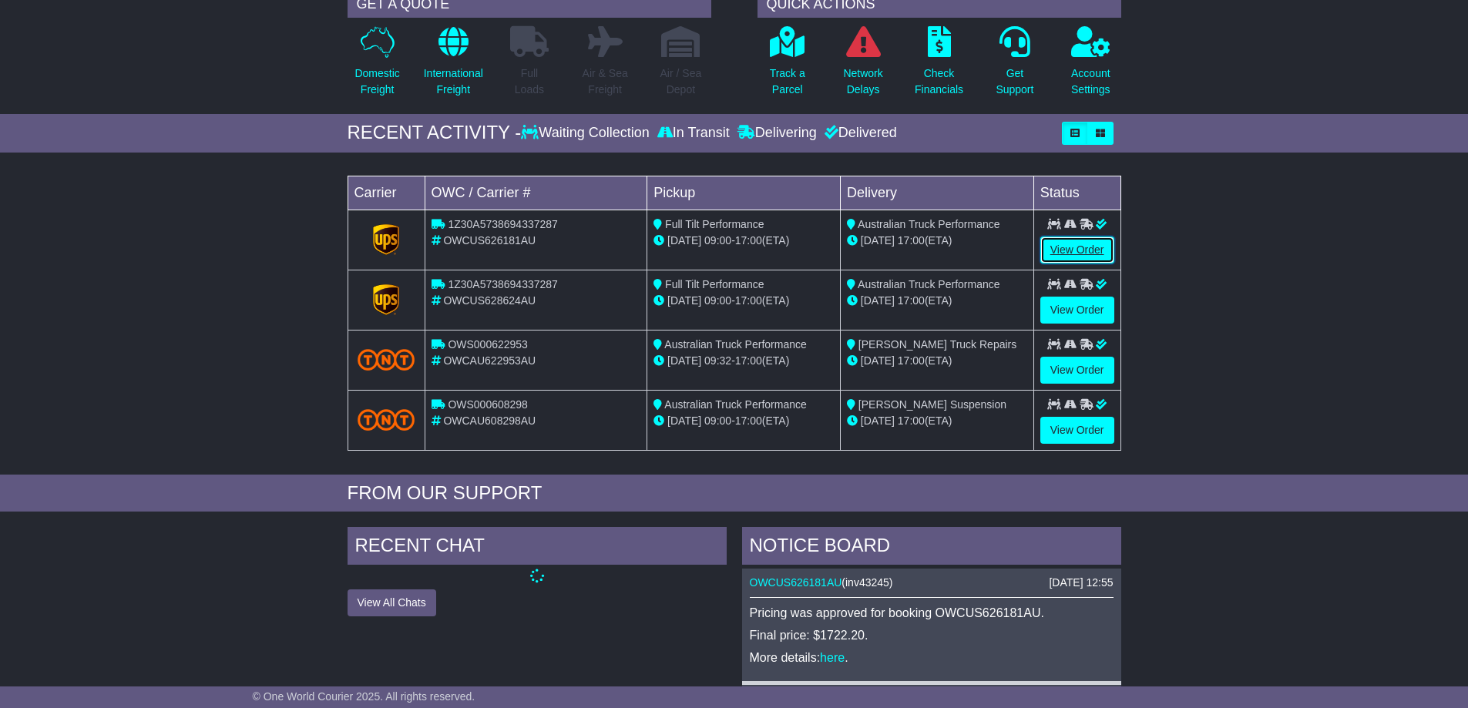
click at [1071, 246] on link "View Order" at bounding box center [1077, 250] width 74 height 27
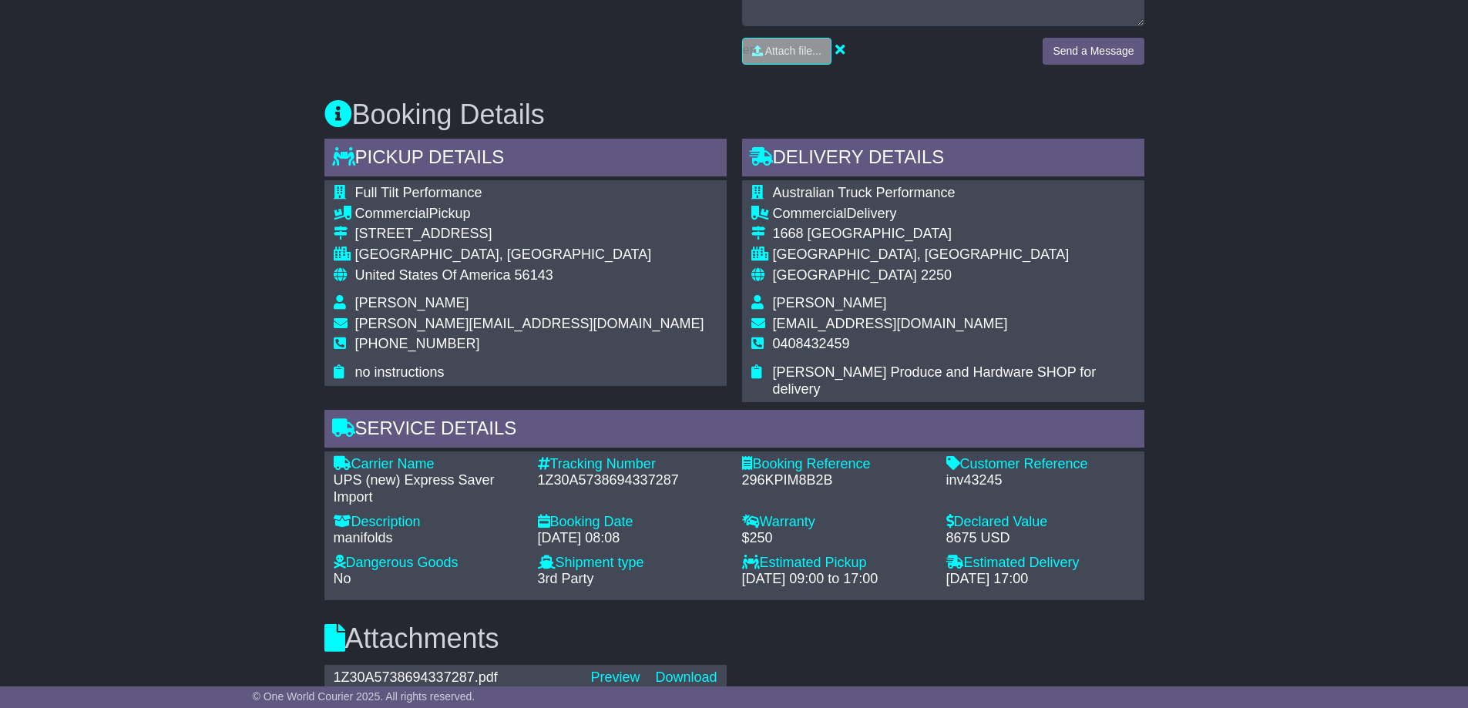
scroll to position [848, 0]
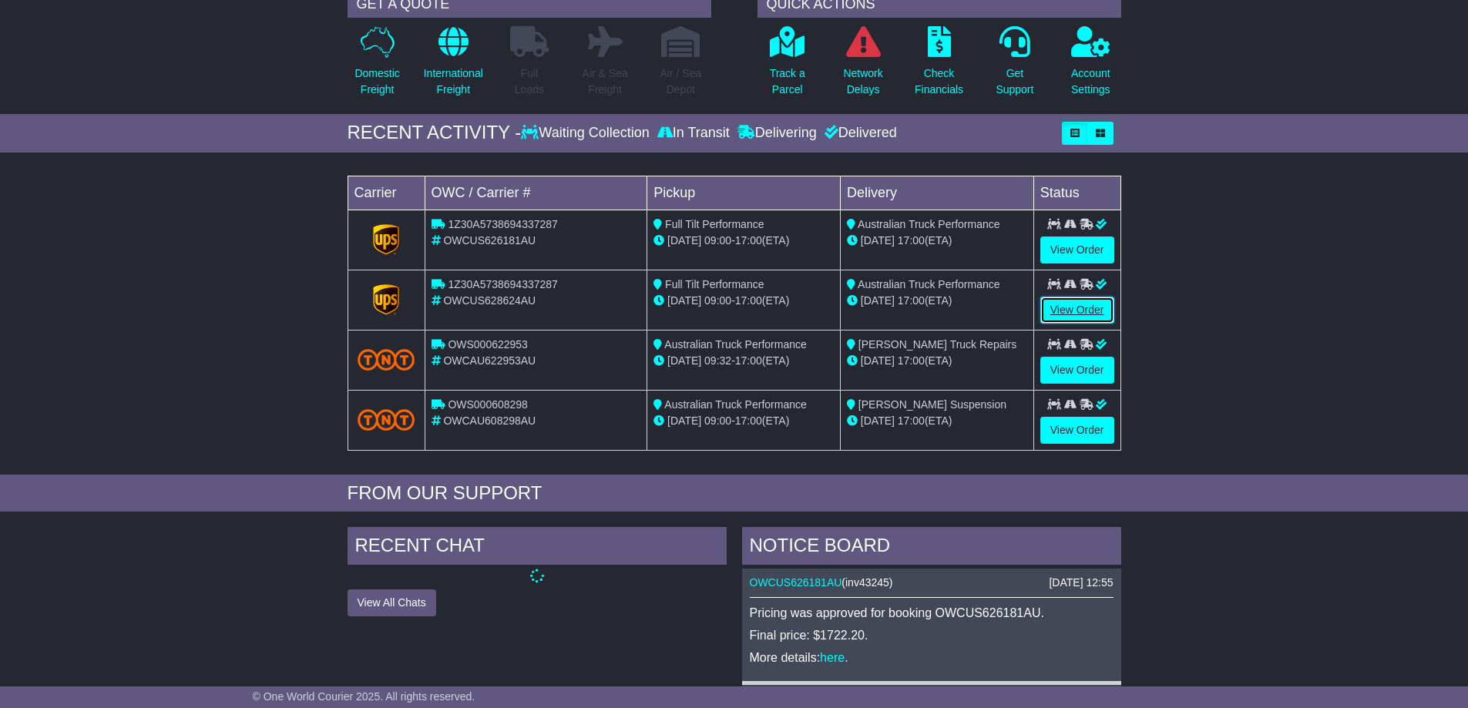
click at [1067, 310] on link "View Order" at bounding box center [1077, 310] width 74 height 27
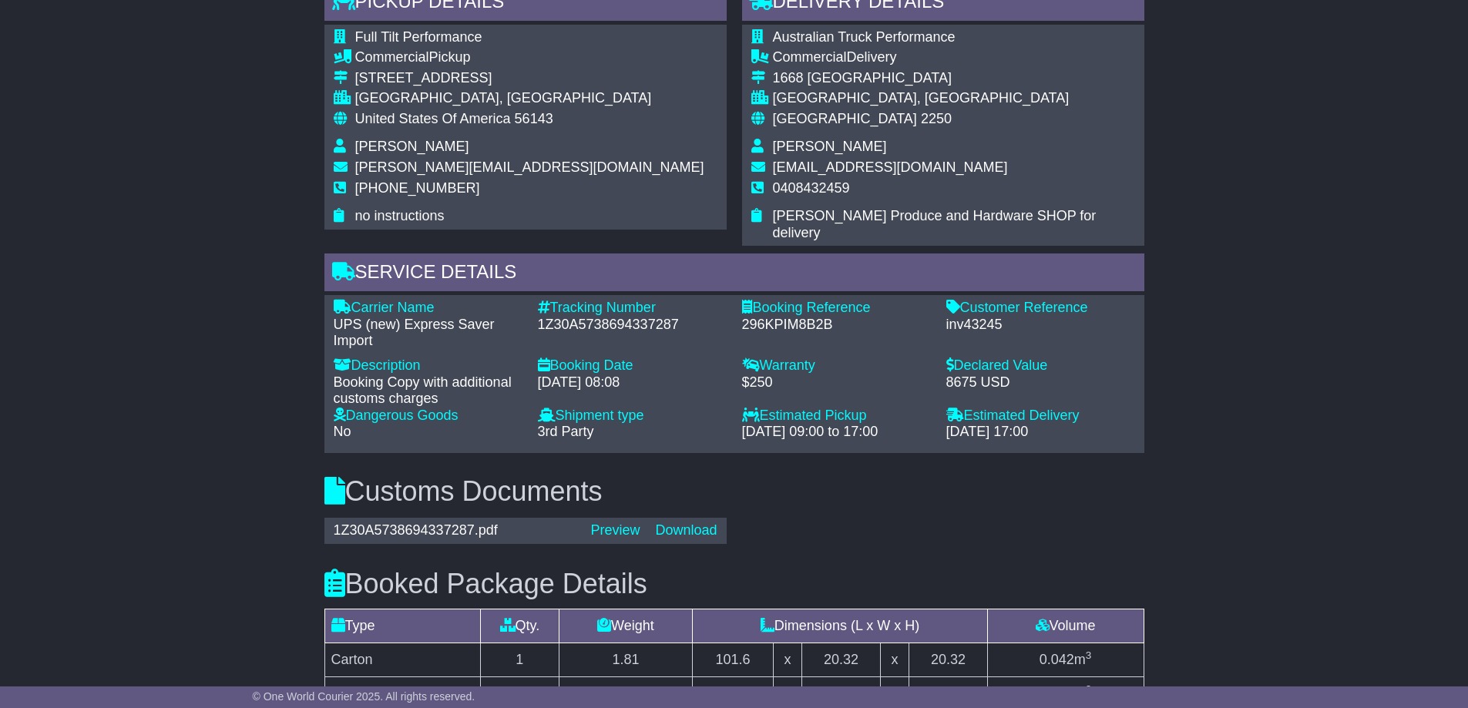
scroll to position [462, 0]
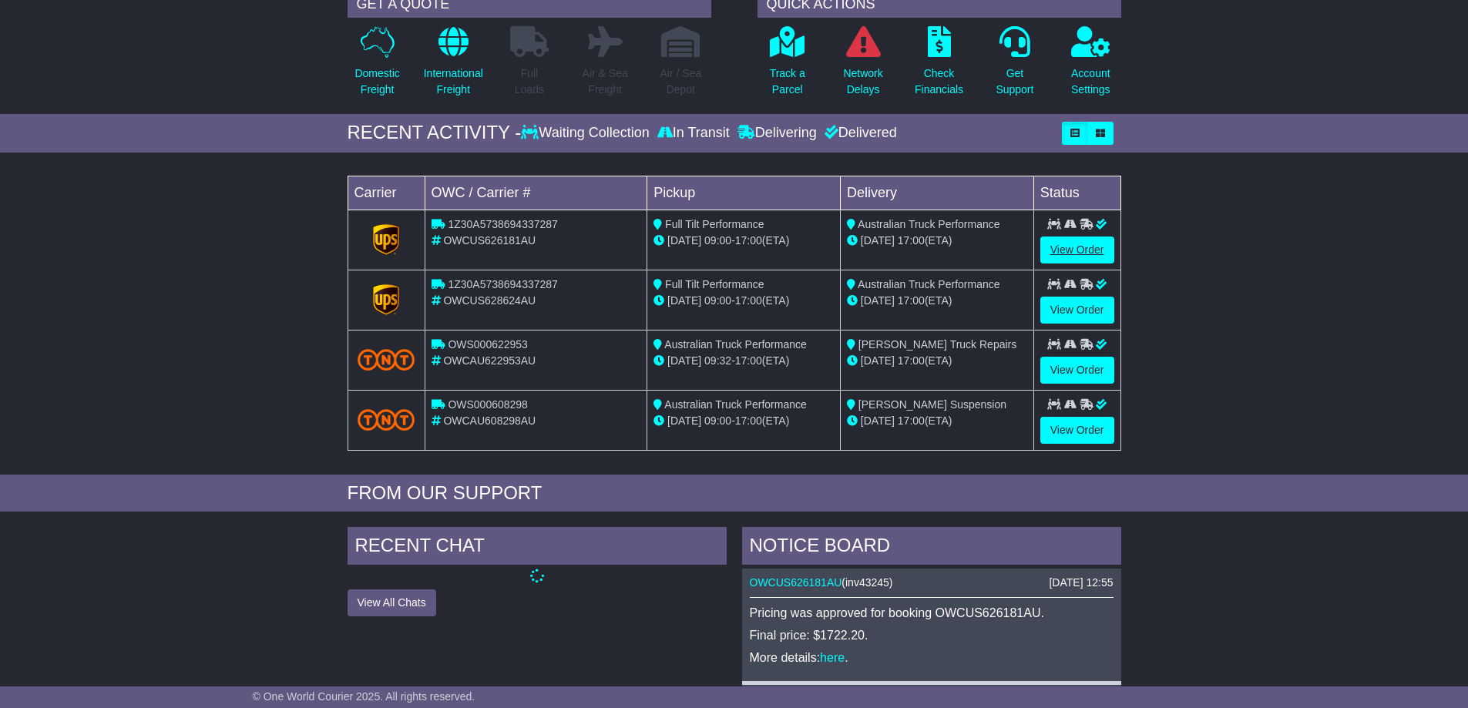
scroll to position [231, 0]
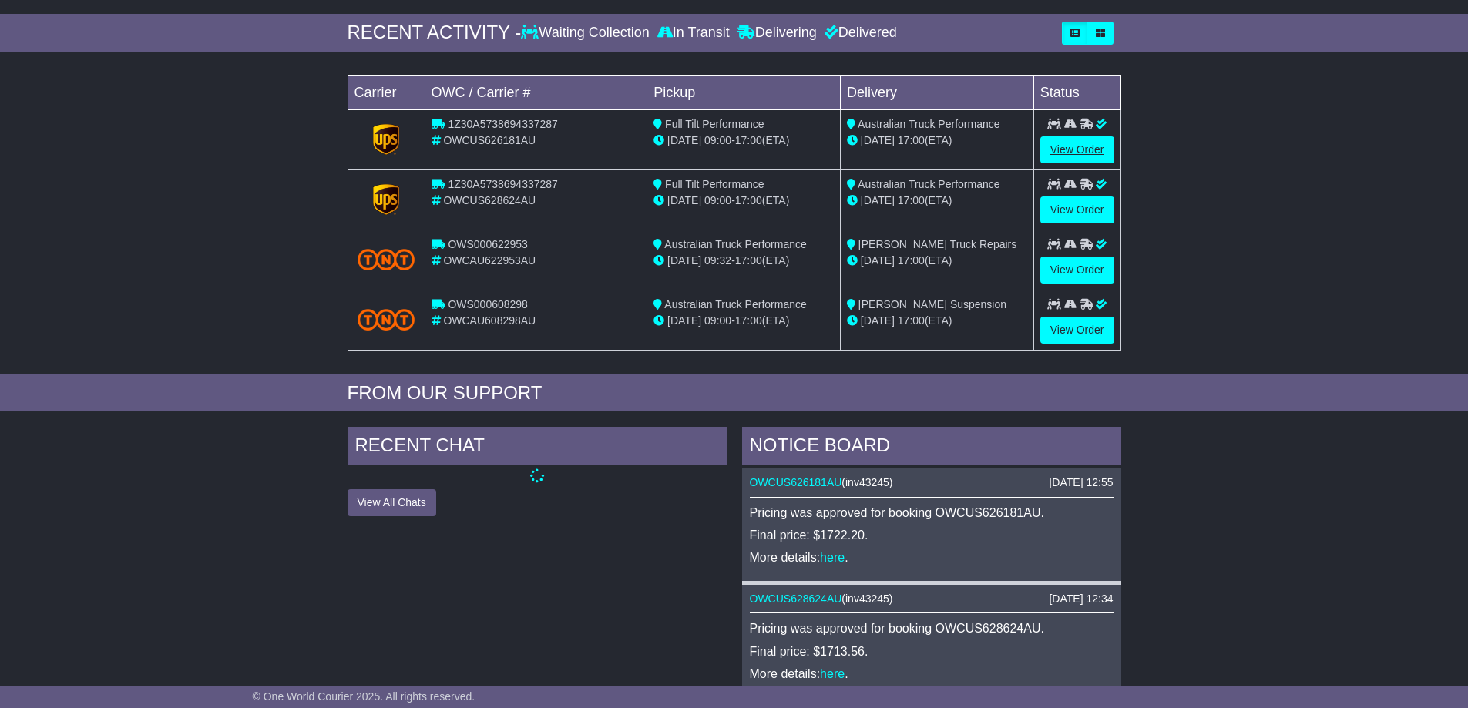
click at [1073, 245] on icon at bounding box center [1070, 244] width 12 height 11
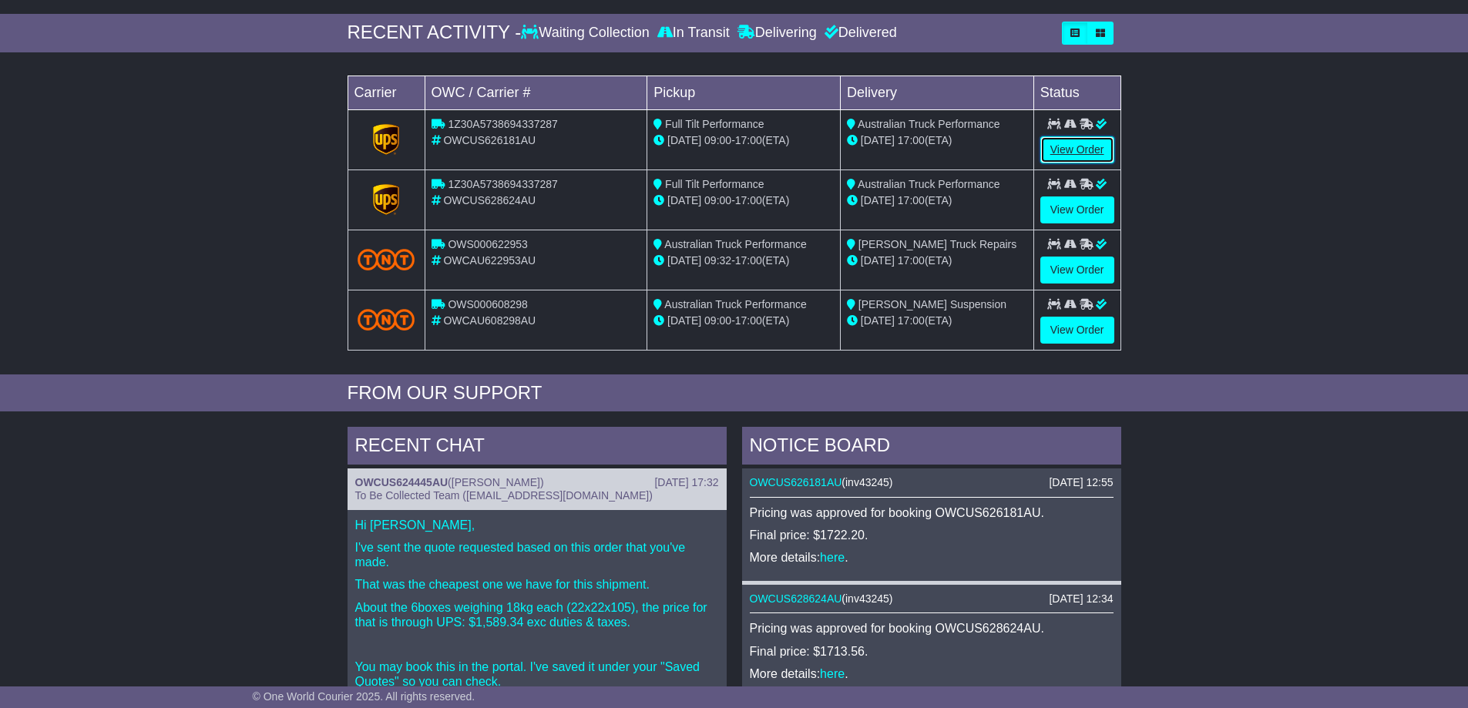
click at [1090, 150] on link "View Order" at bounding box center [1077, 149] width 74 height 27
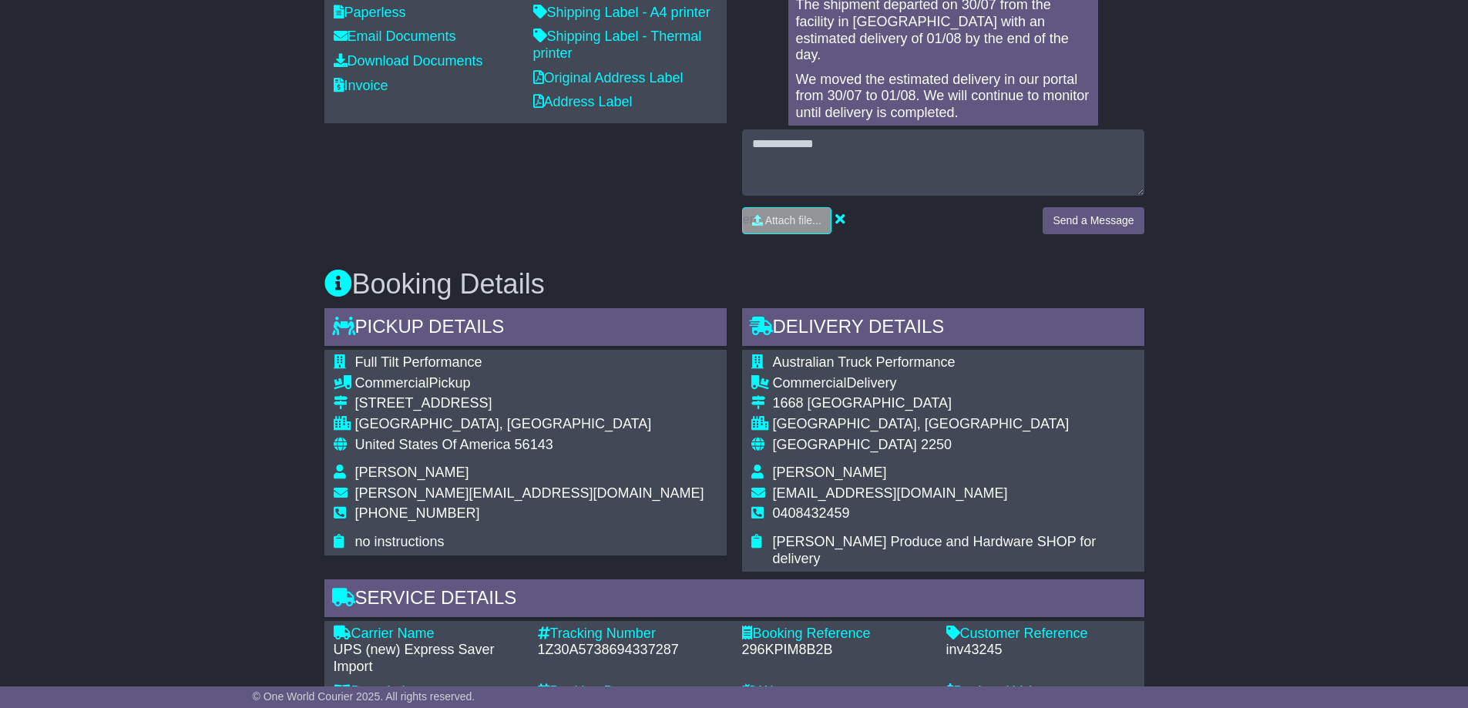
scroll to position [595, 0]
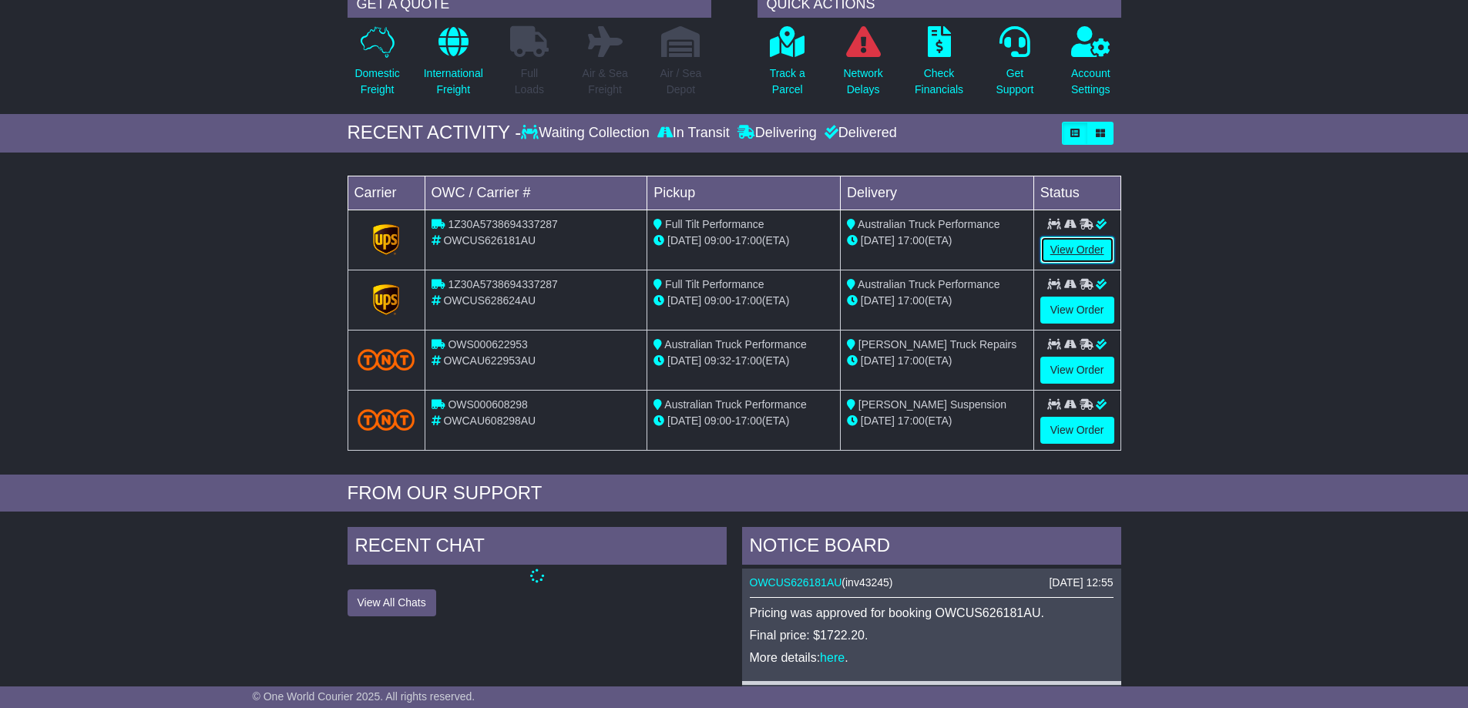
click at [1083, 245] on link "View Order" at bounding box center [1077, 250] width 74 height 27
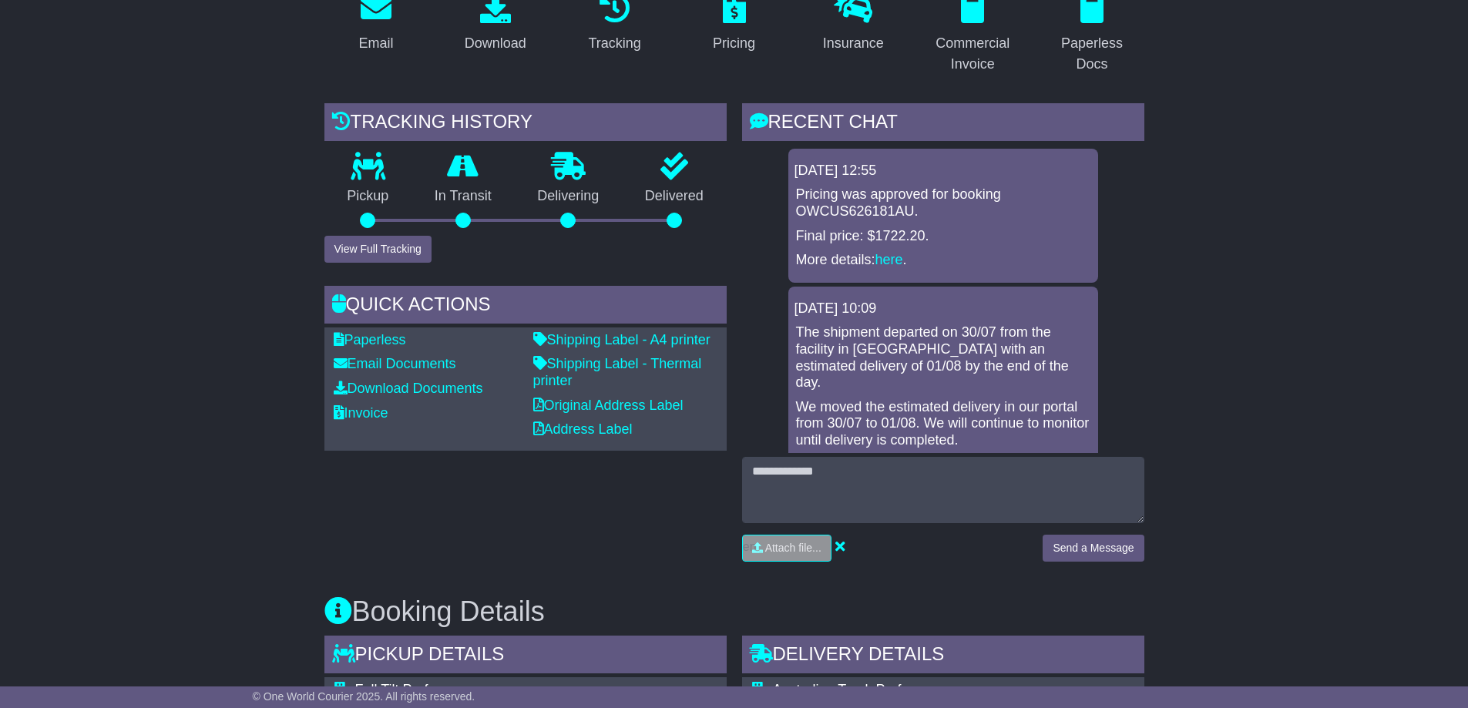
scroll to position [308, 0]
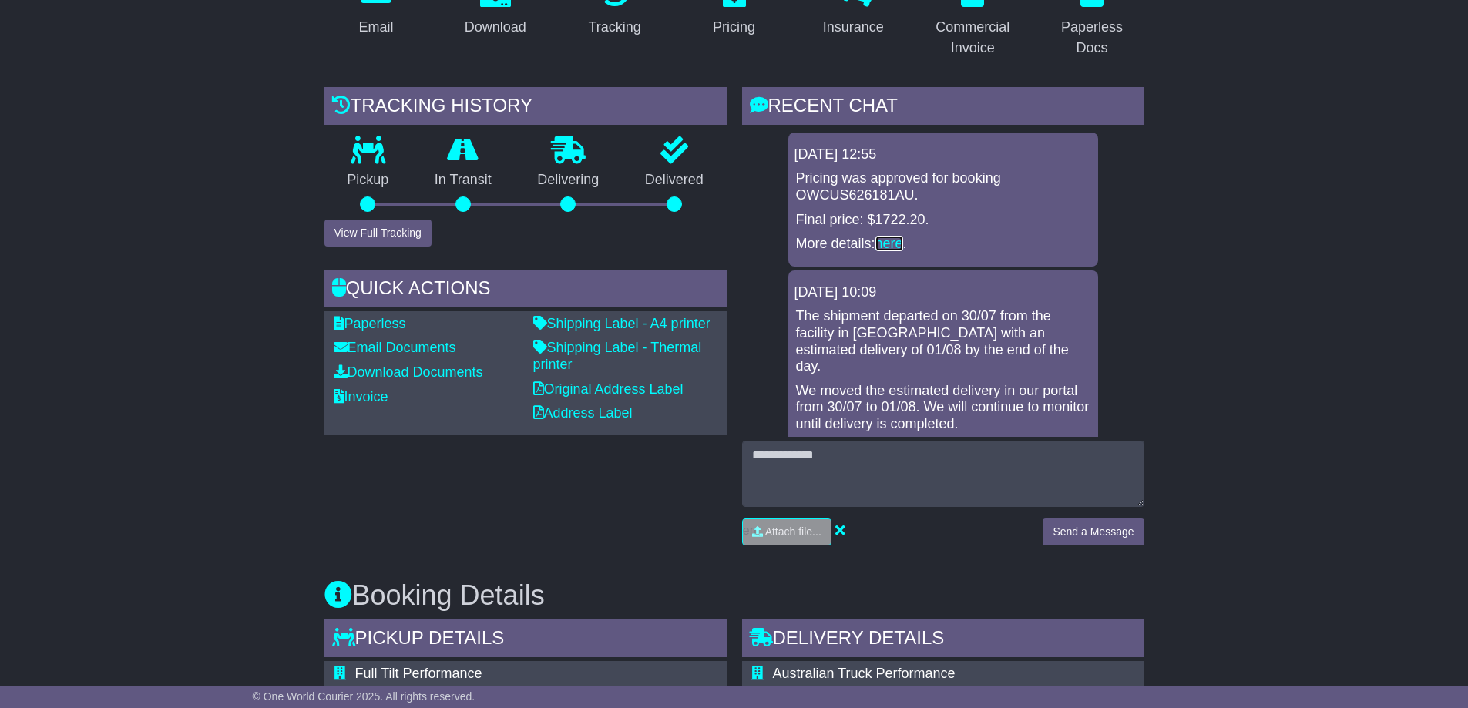
click at [892, 242] on link "here" at bounding box center [889, 243] width 28 height 15
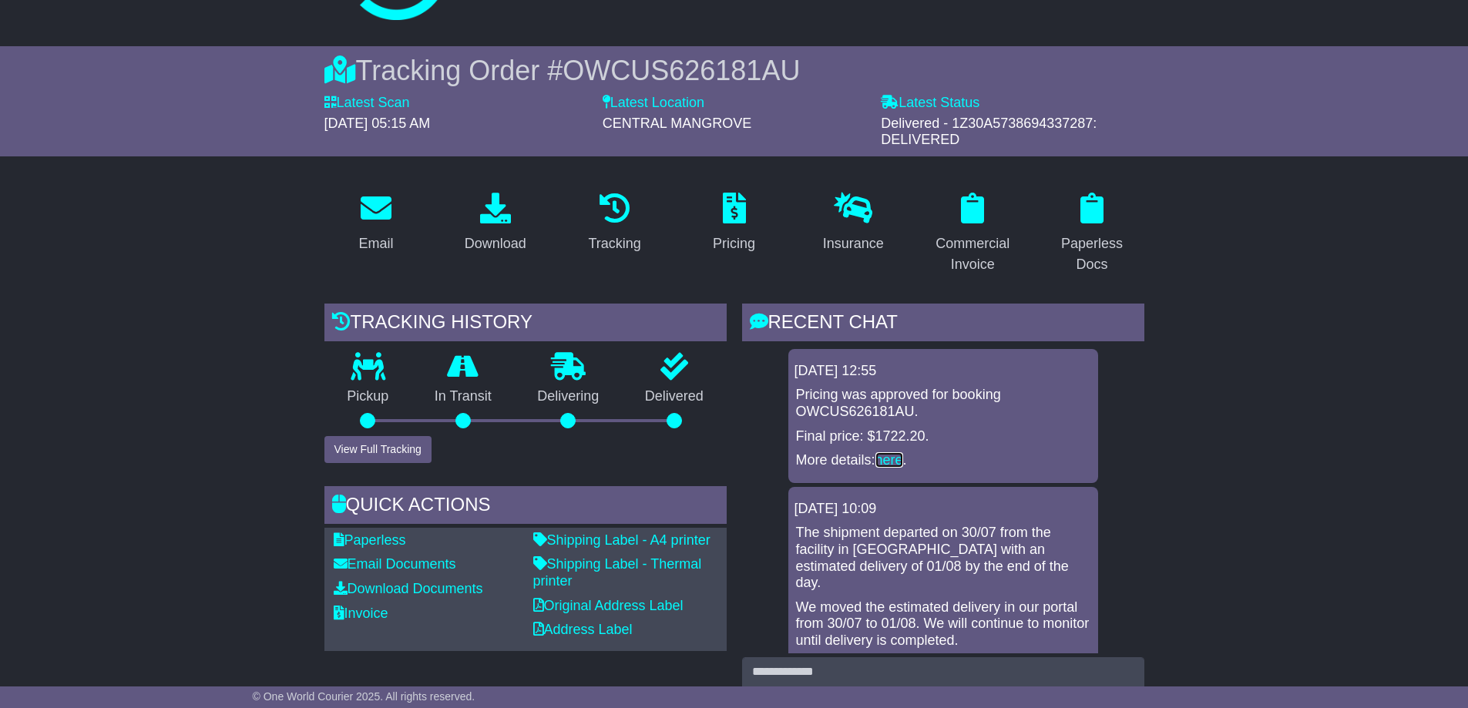
scroll to position [133, 0]
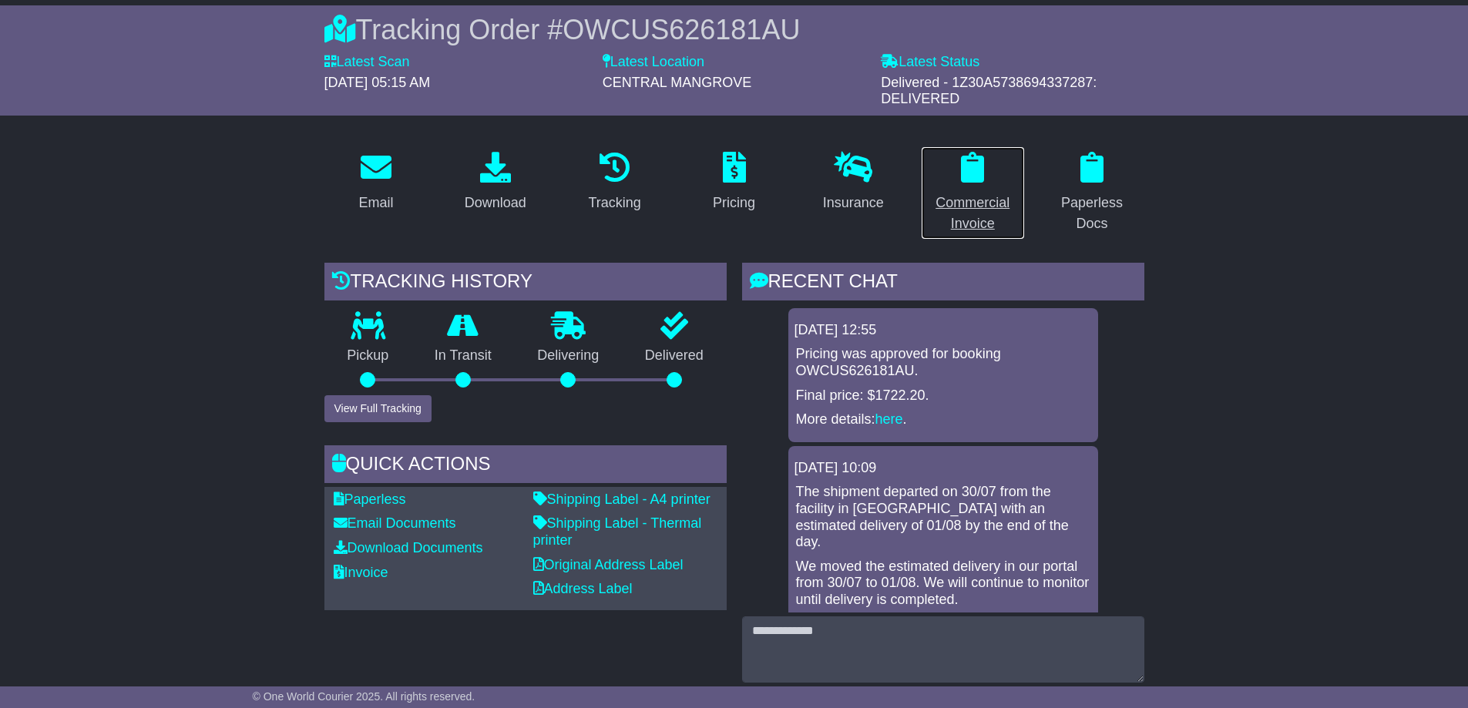
click at [974, 204] on div "Commercial Invoice" at bounding box center [973, 214] width 84 height 42
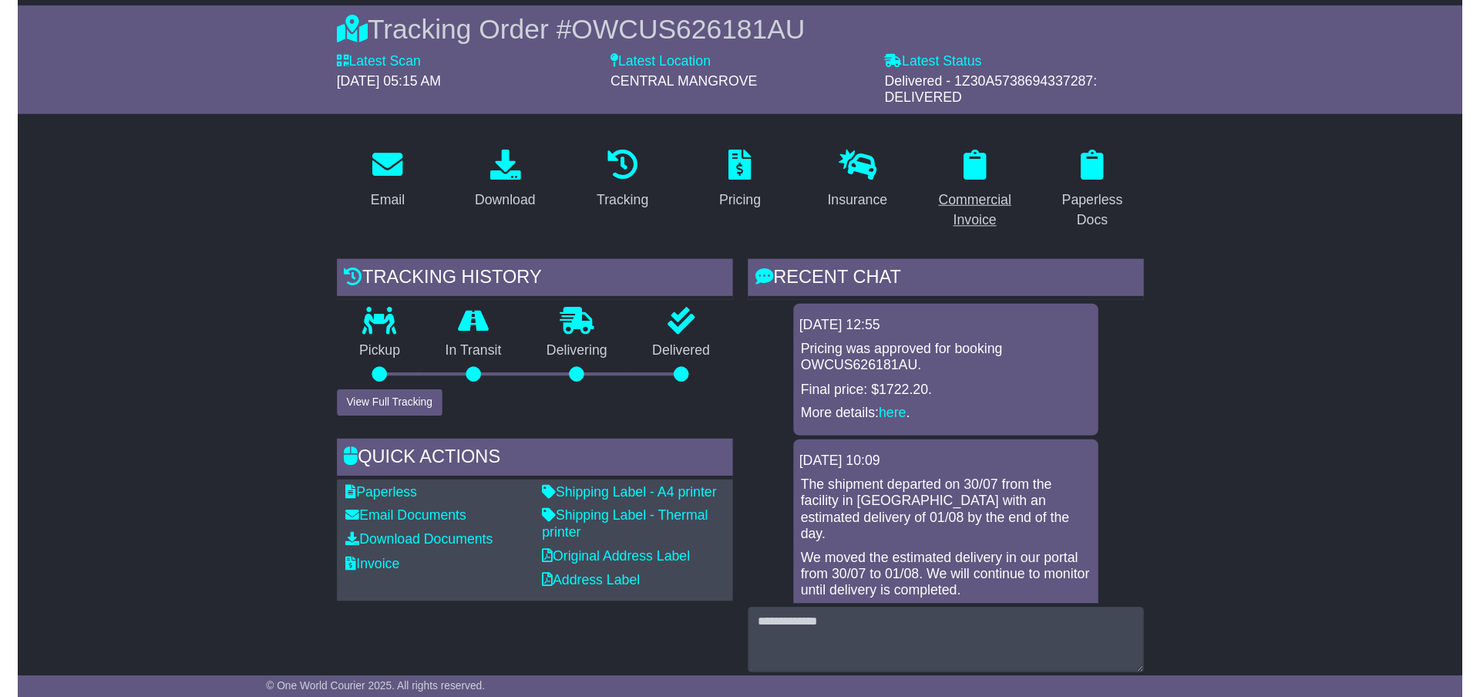
scroll to position [0, 0]
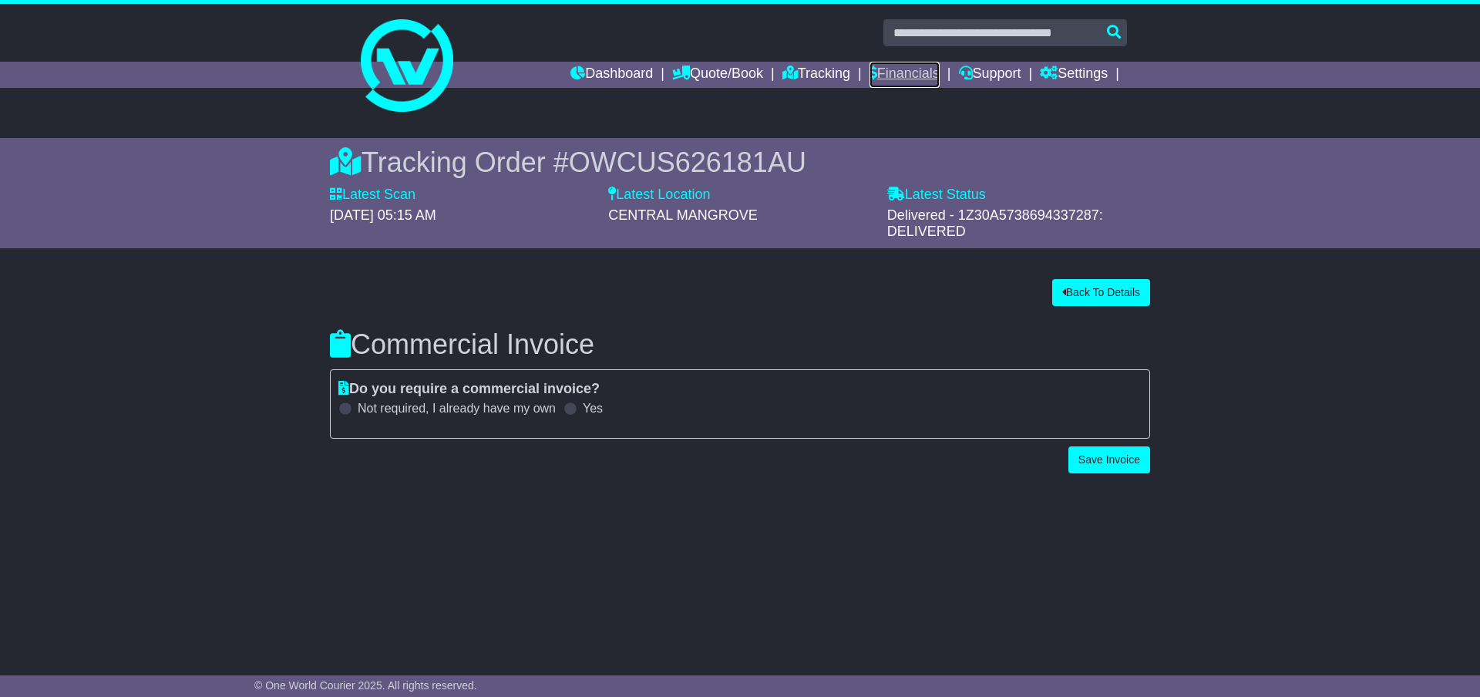
click at [882, 75] on link "Financials" at bounding box center [904, 75] width 70 height 26
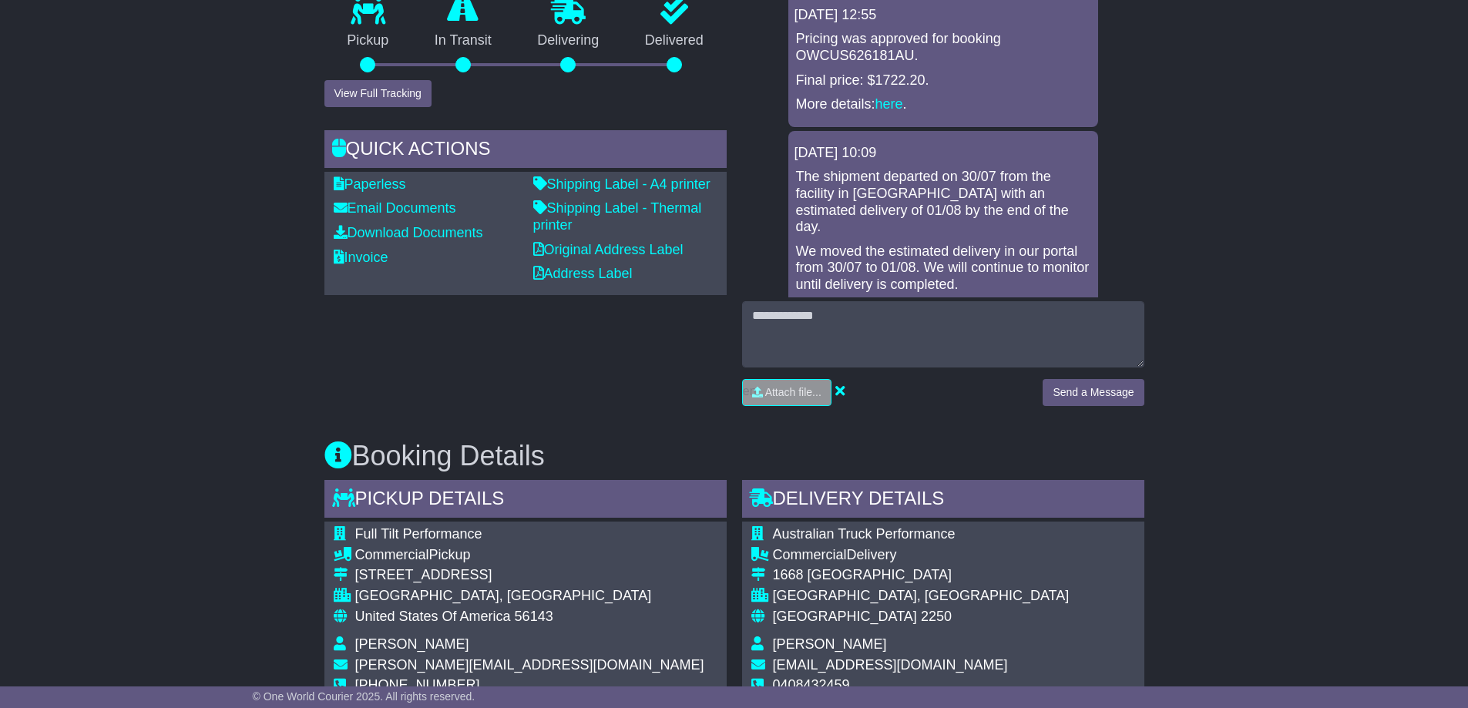
scroll to position [441, 0]
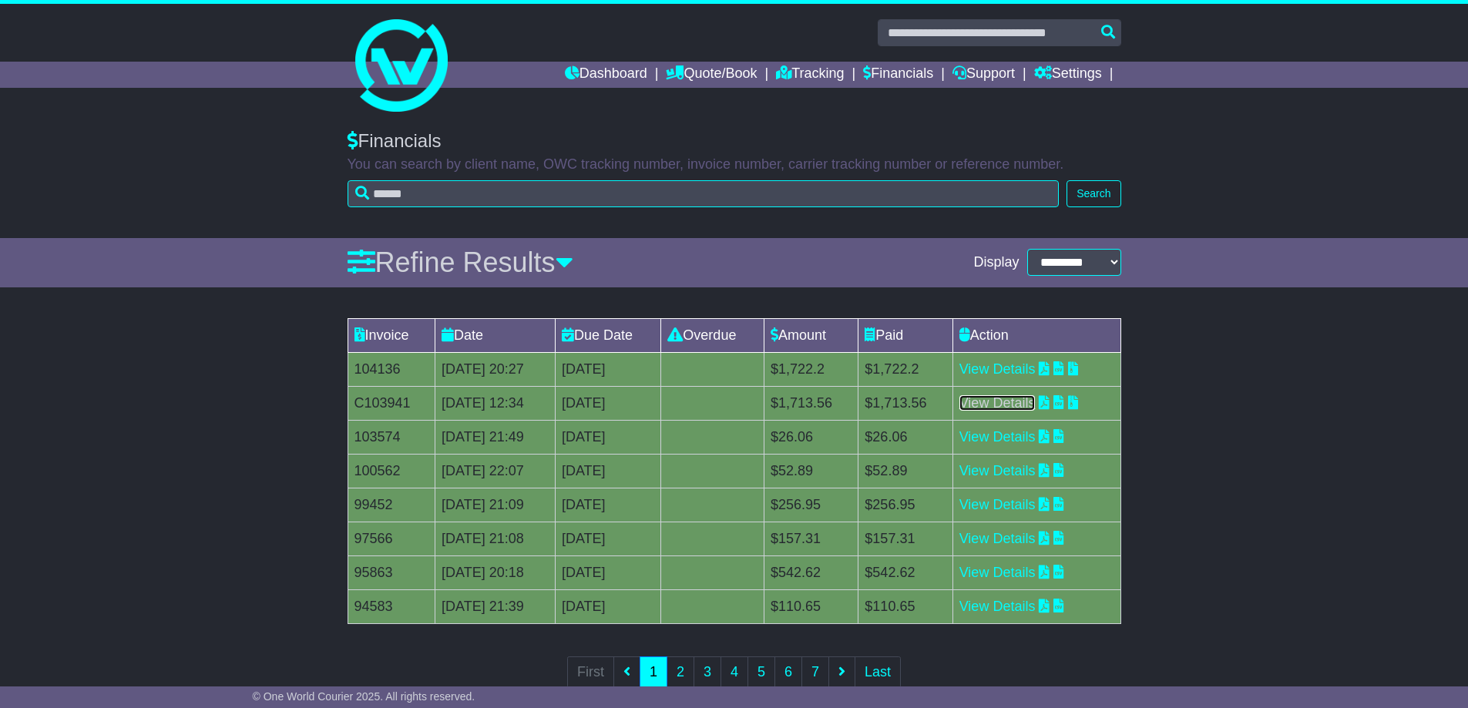
click at [1018, 405] on link "View Details" at bounding box center [997, 402] width 76 height 15
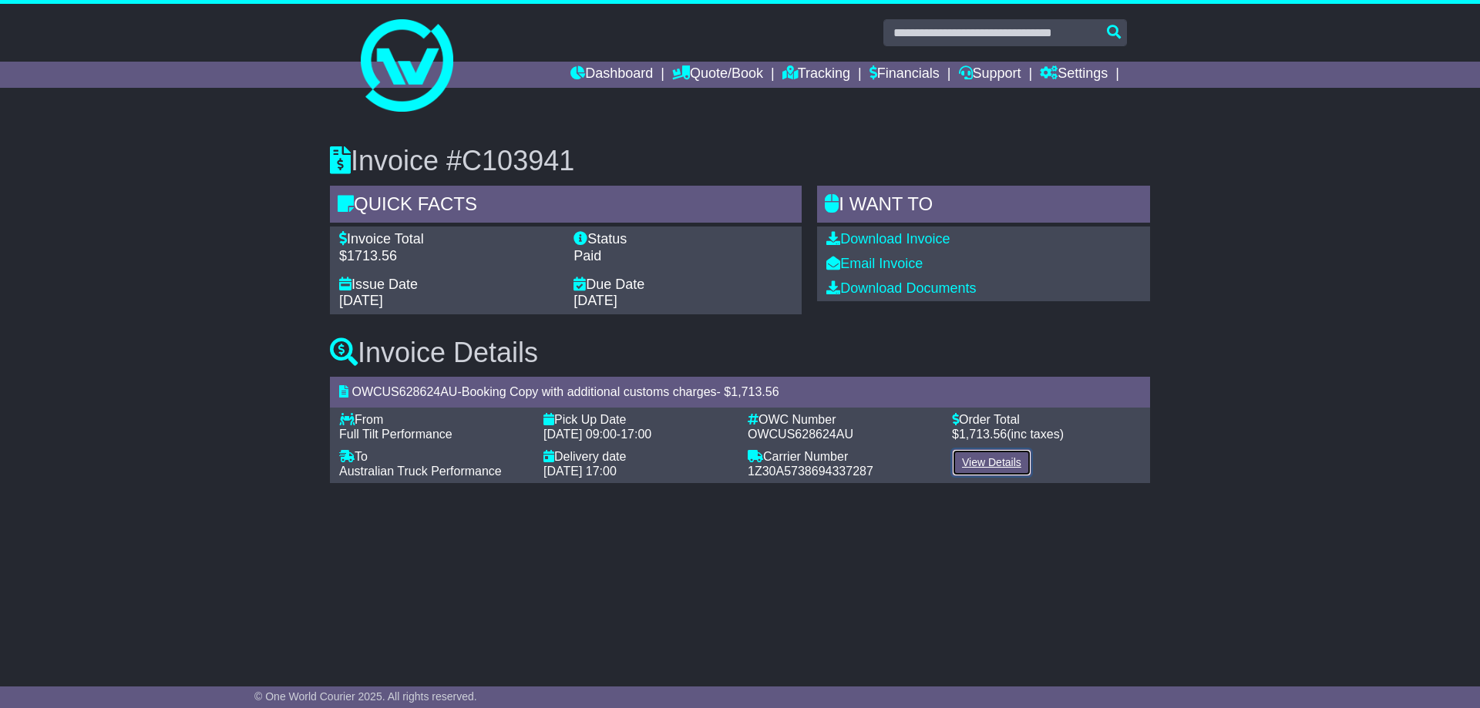
click at [999, 458] on link "View Details" at bounding box center [991, 462] width 79 height 27
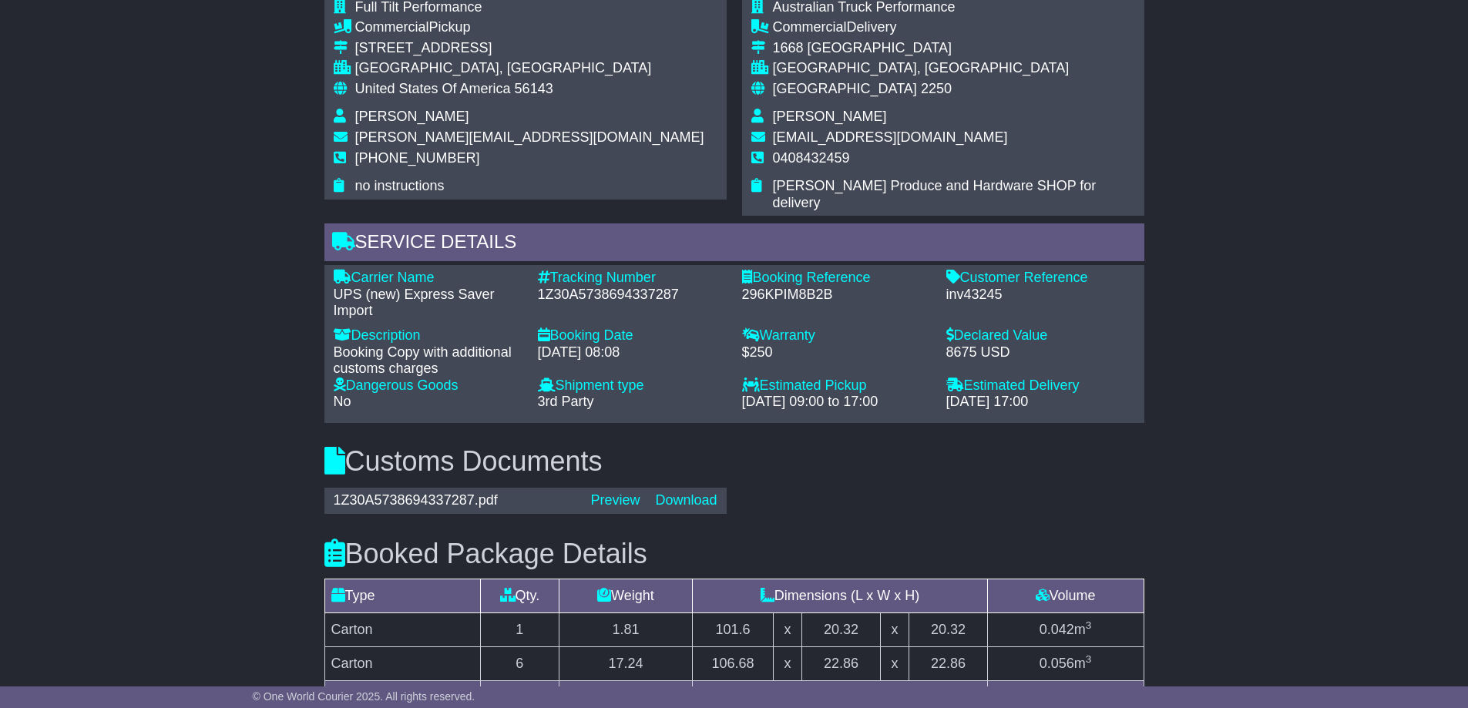
scroll to position [774, 0]
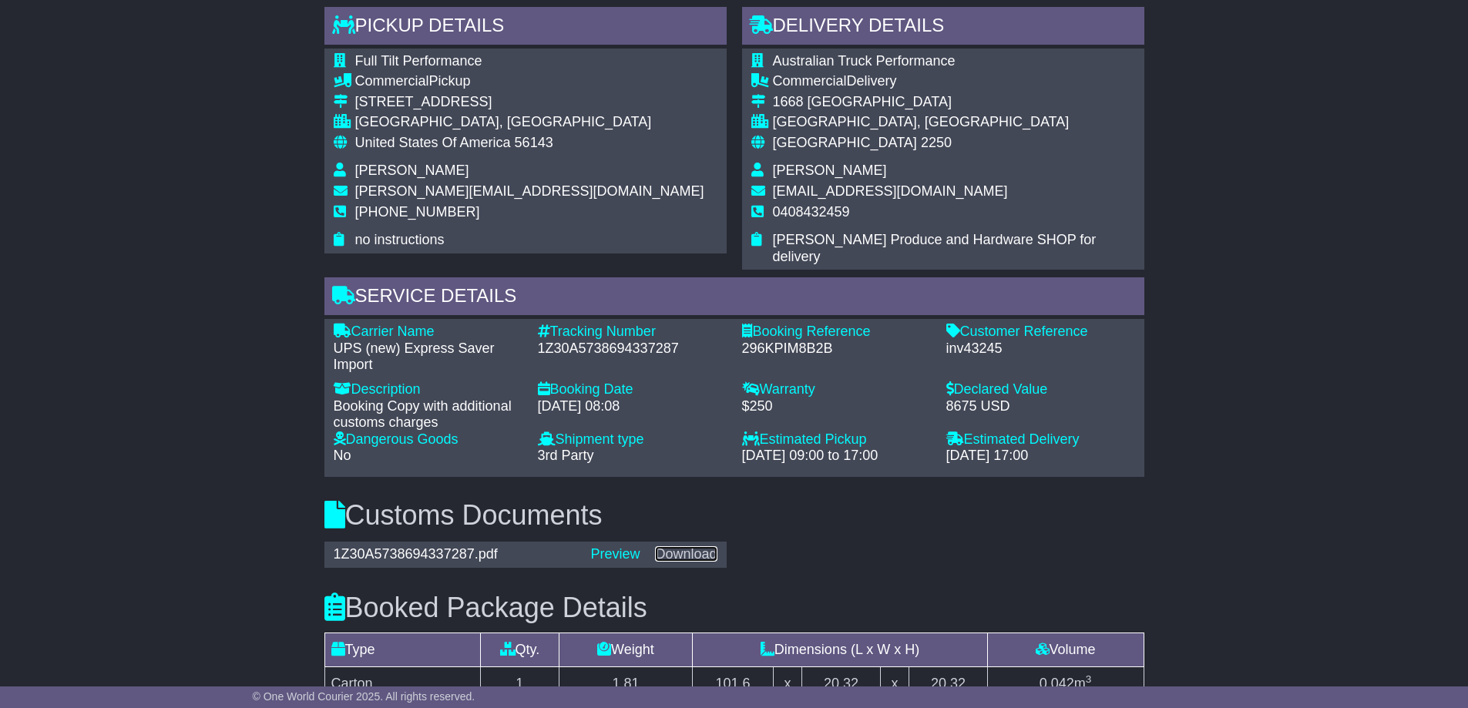
click at [685, 546] on link "Download" at bounding box center [686, 553] width 62 height 15
